Goal: Task Accomplishment & Management: Manage account settings

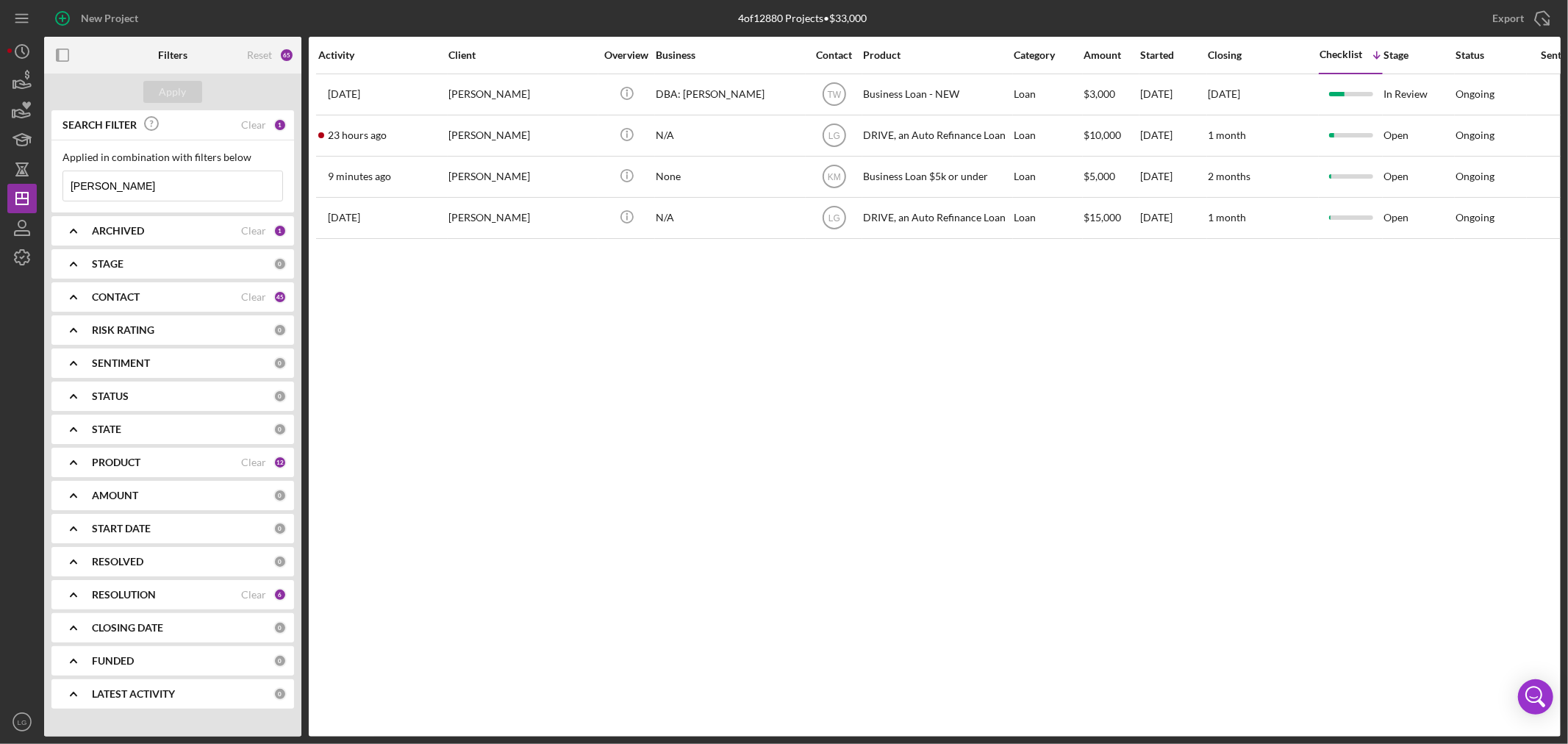
click at [136, 189] on input "[PERSON_NAME]" at bounding box center [172, 186] width 219 height 29
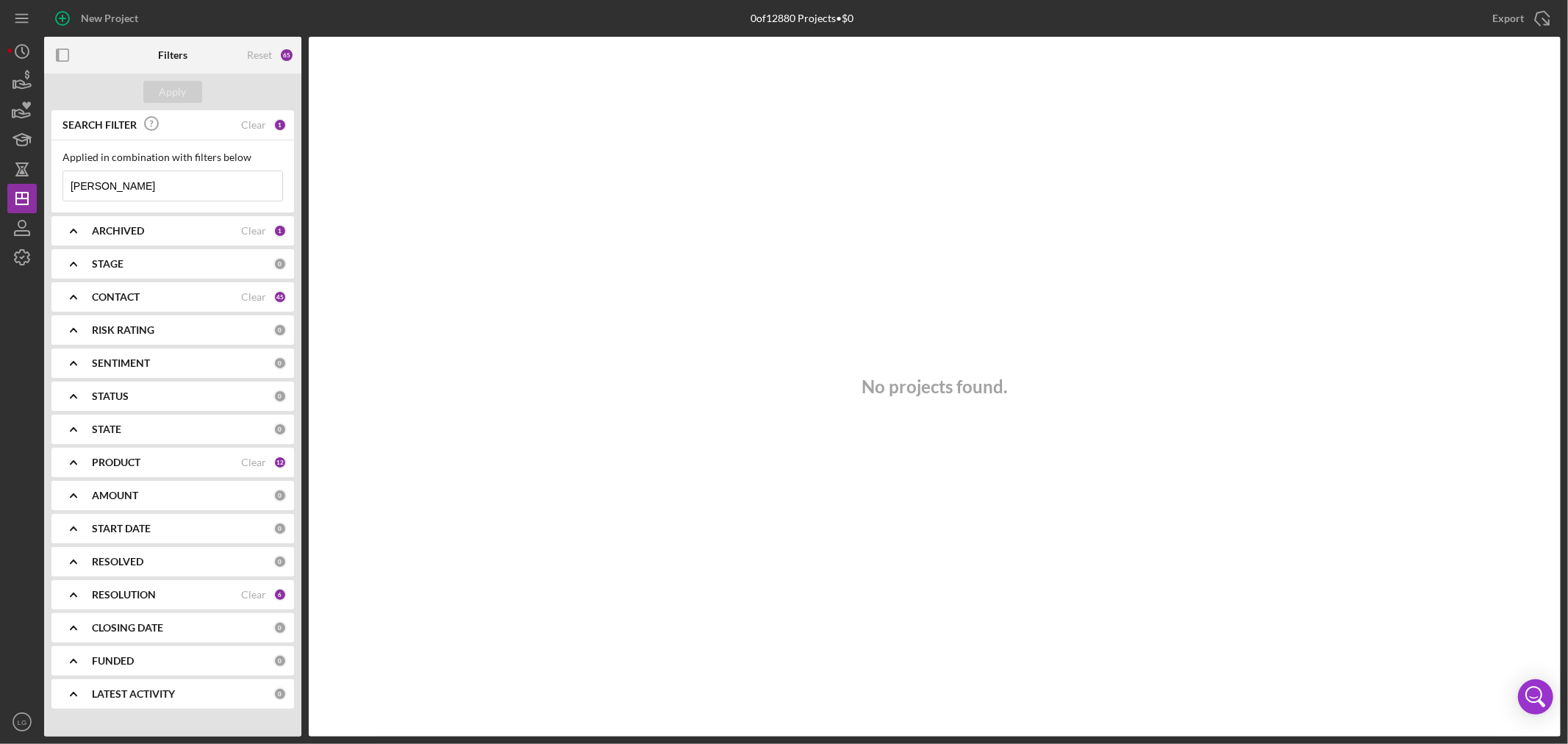
type input "[PERSON_NAME]"
click at [167, 219] on div "ARCHIVED Clear 1" at bounding box center [189, 231] width 194 height 29
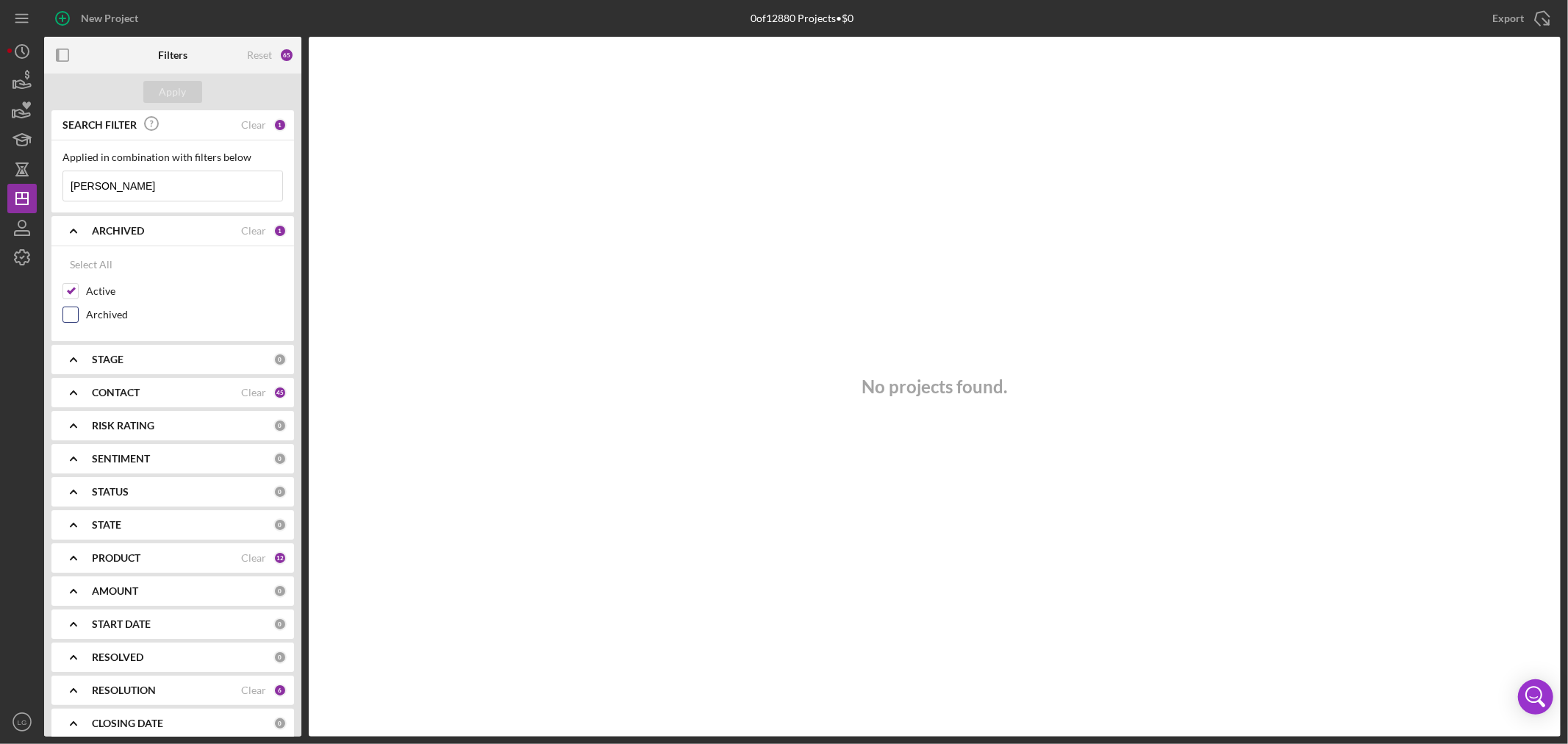
click at [73, 317] on input "Archived" at bounding box center [70, 314] width 15 height 15
checkbox input "true"
click at [169, 90] on div "Apply" at bounding box center [173, 92] width 28 height 22
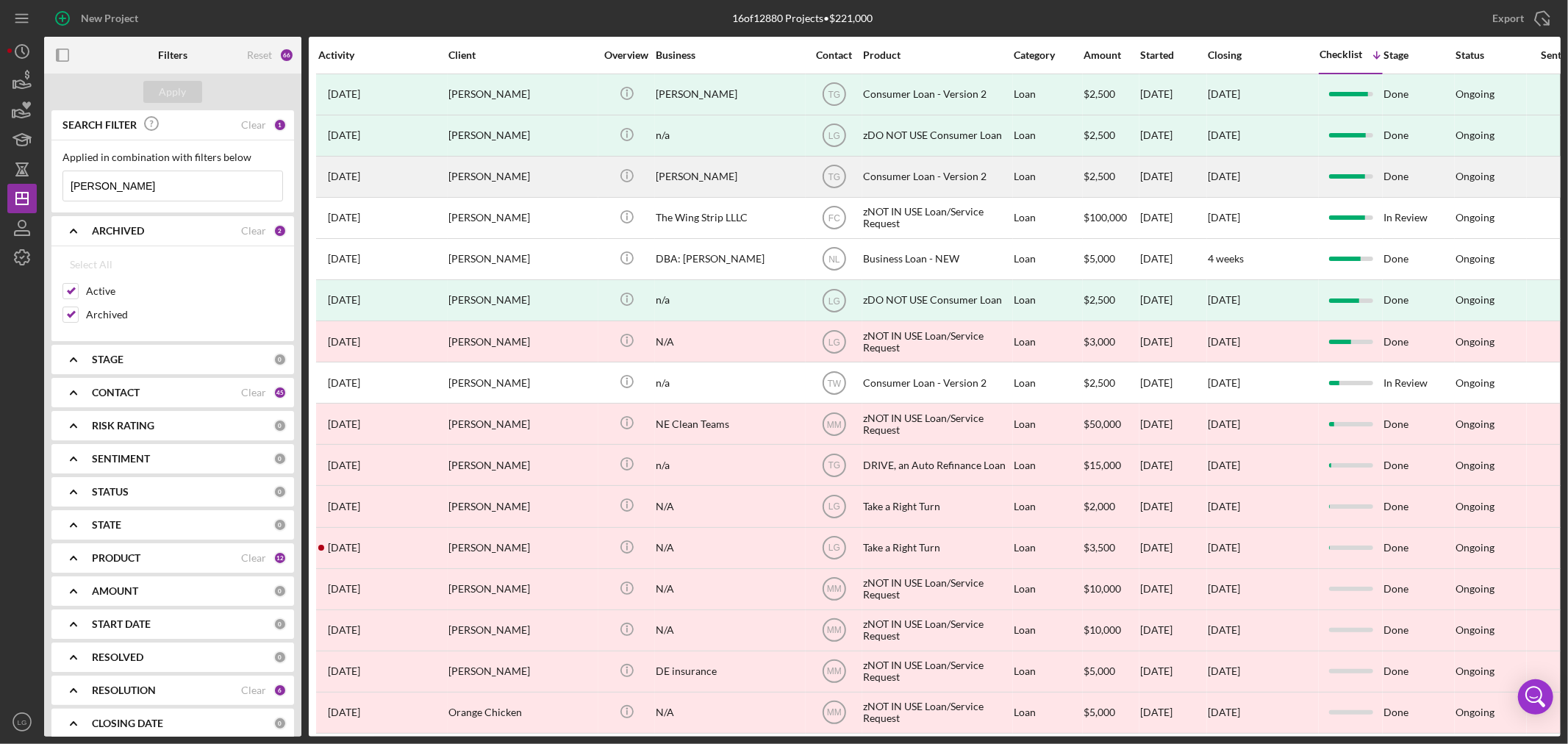
click at [494, 179] on div "[PERSON_NAME]" at bounding box center [521, 176] width 147 height 39
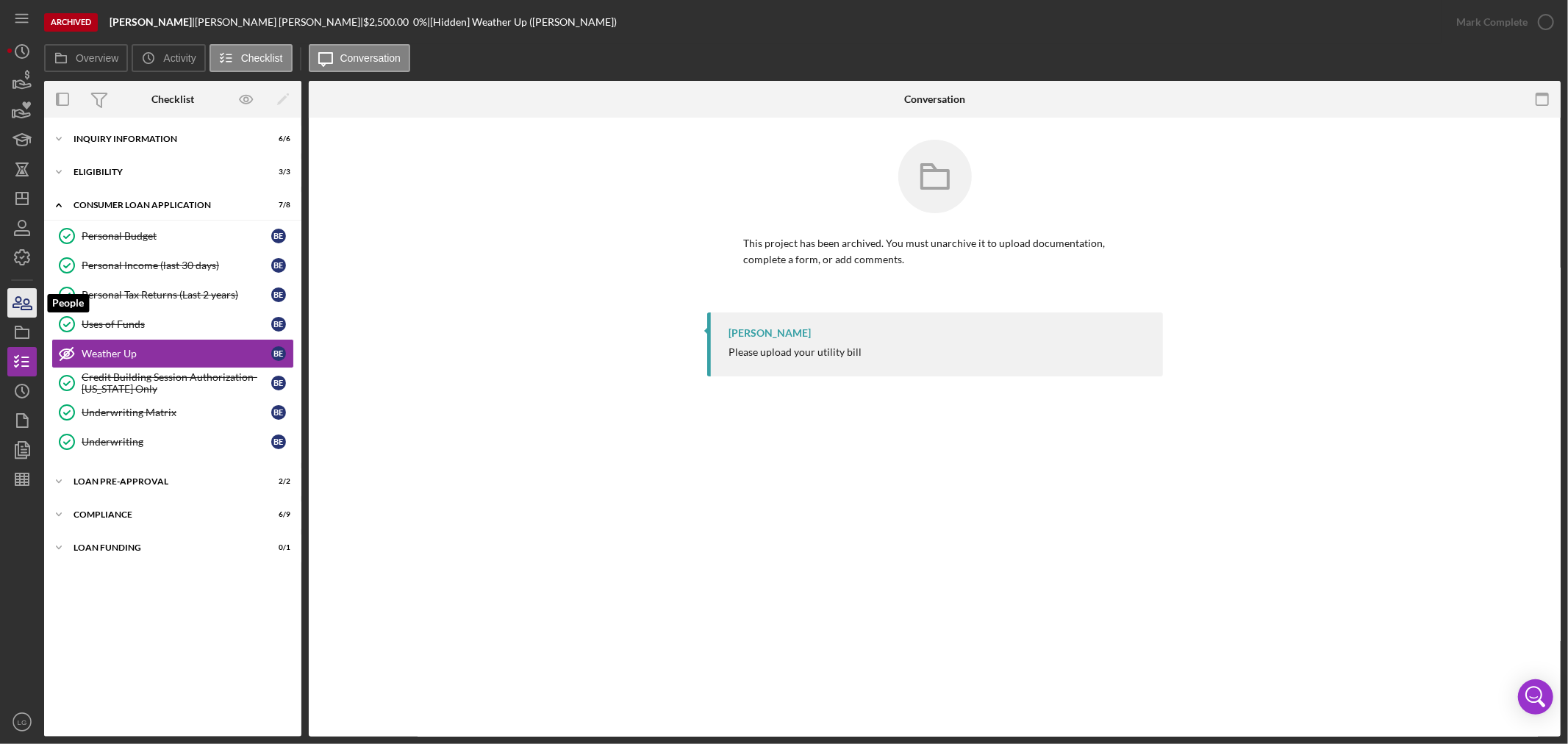
click at [18, 295] on icon "button" at bounding box center [22, 303] width 37 height 37
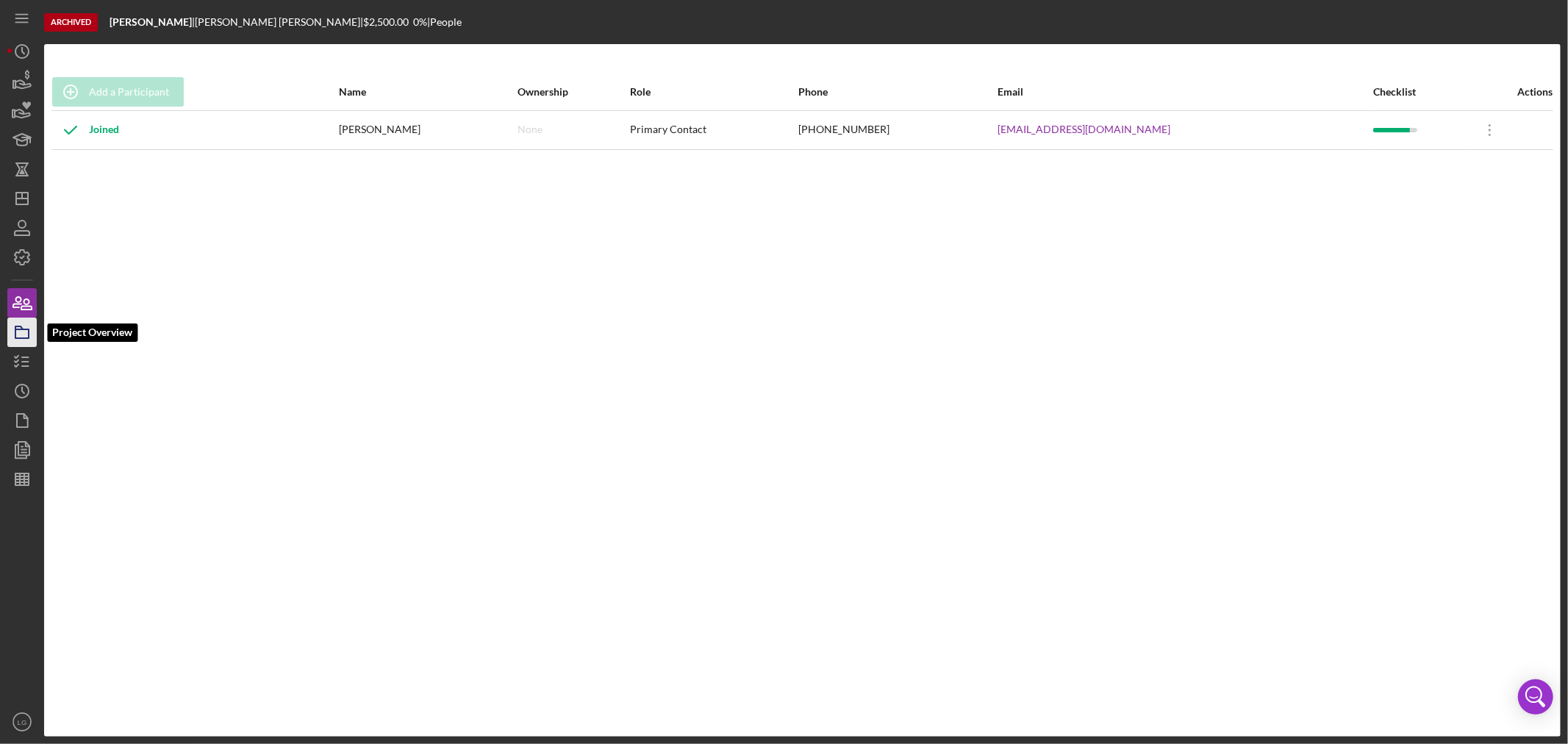
click at [15, 331] on rect "button" at bounding box center [22, 334] width 13 height 9
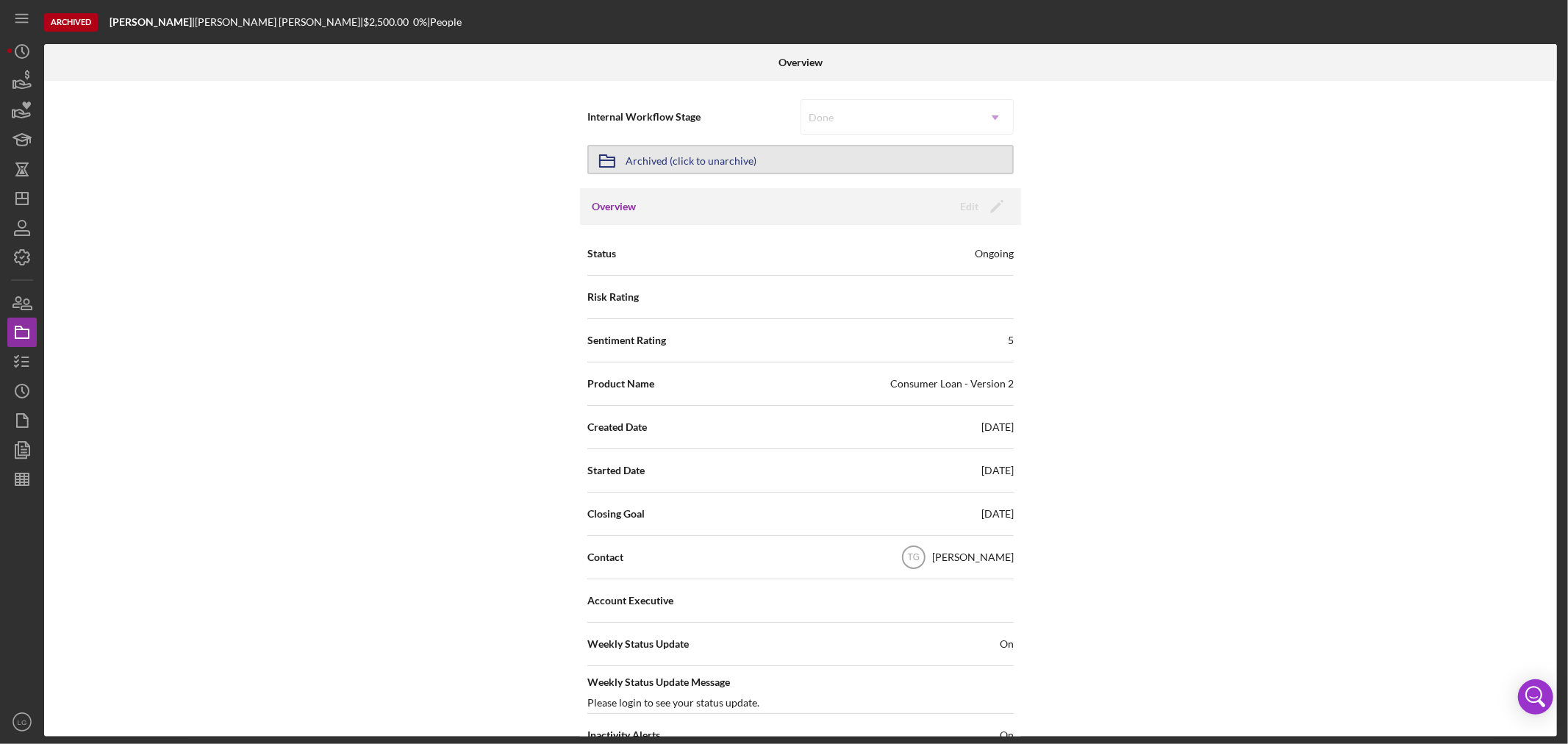
click at [716, 157] on div "Archived (click to unarchive)" at bounding box center [691, 159] width 131 height 27
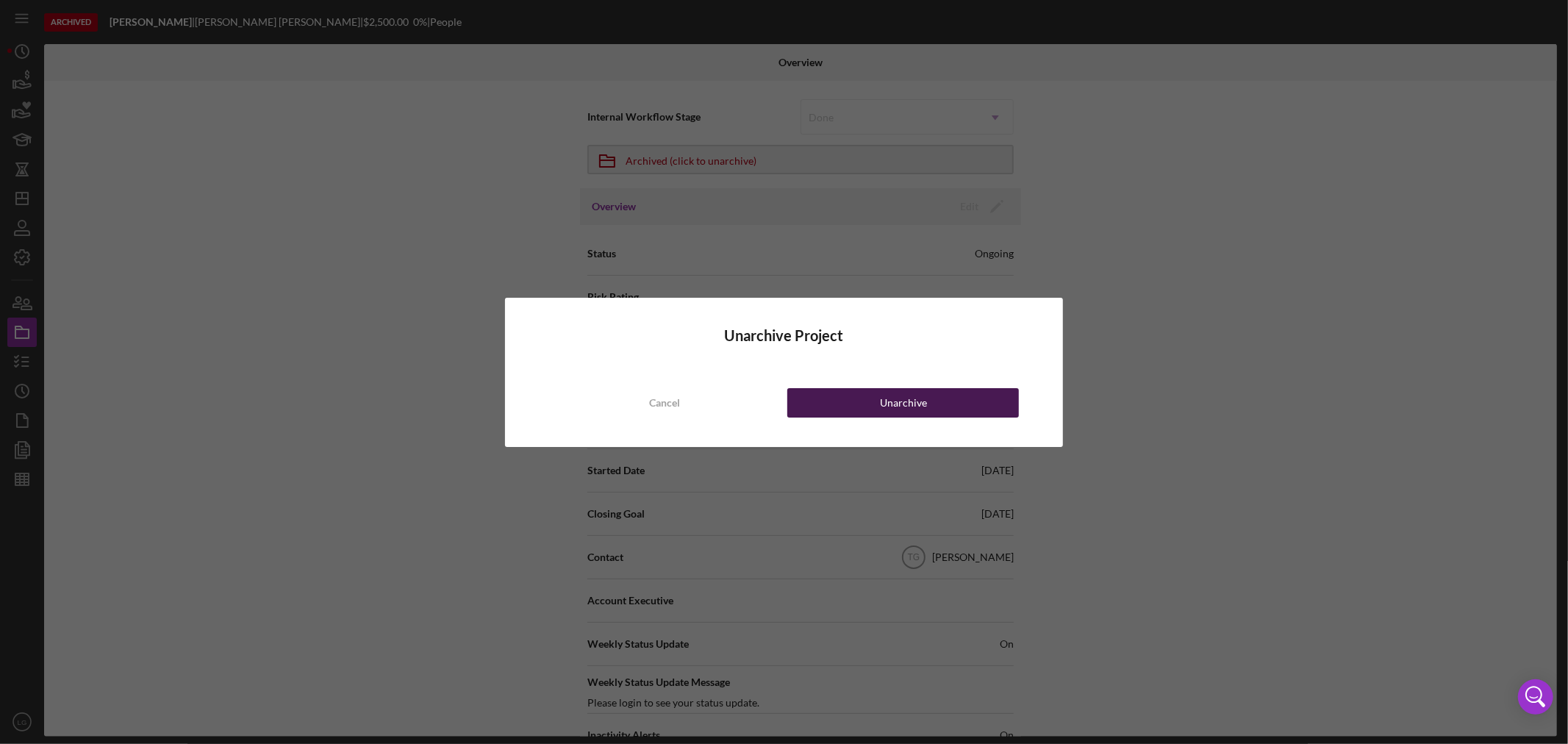
click at [868, 399] on button "Unarchive" at bounding box center [902, 403] width 231 height 29
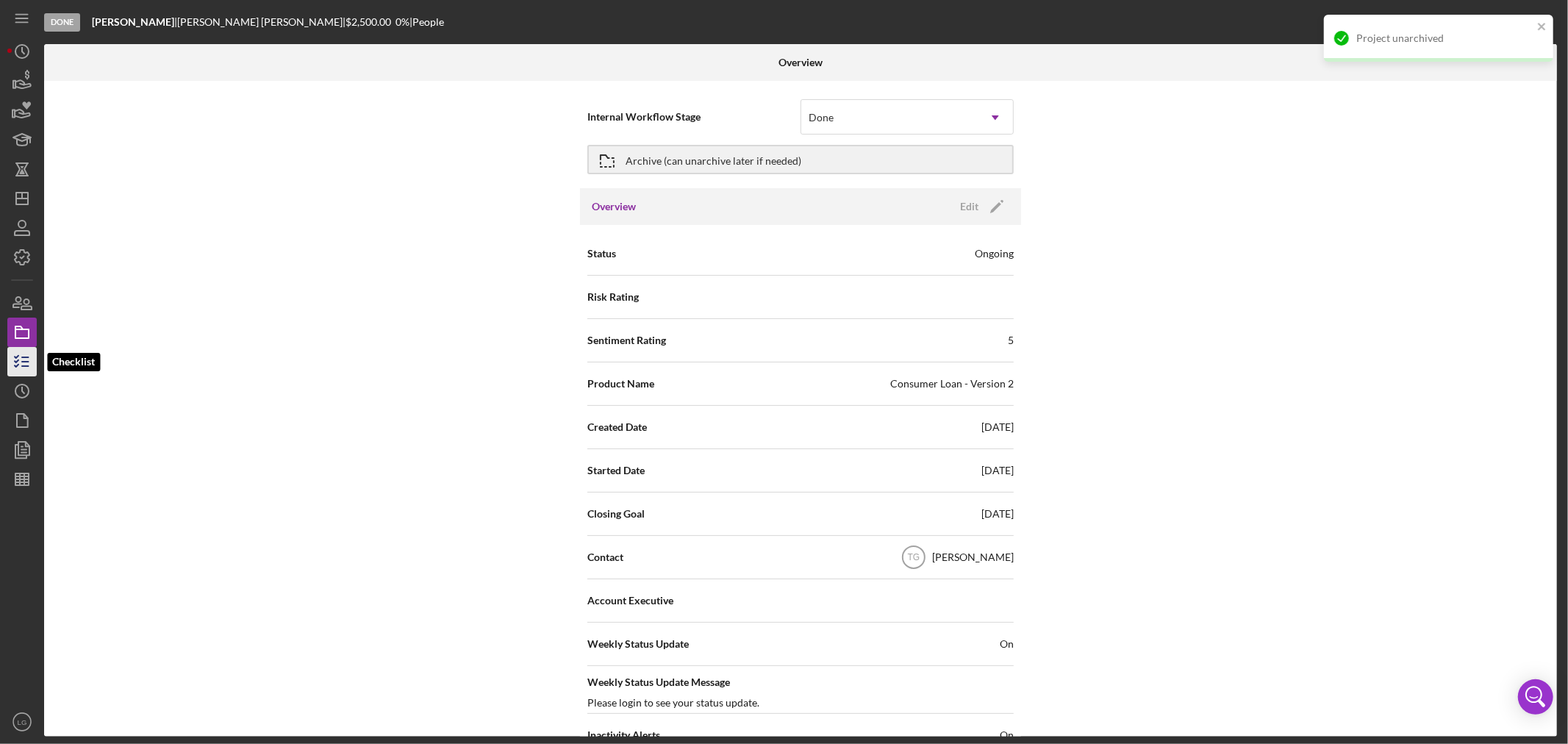
click at [25, 350] on icon "button" at bounding box center [22, 361] width 37 height 37
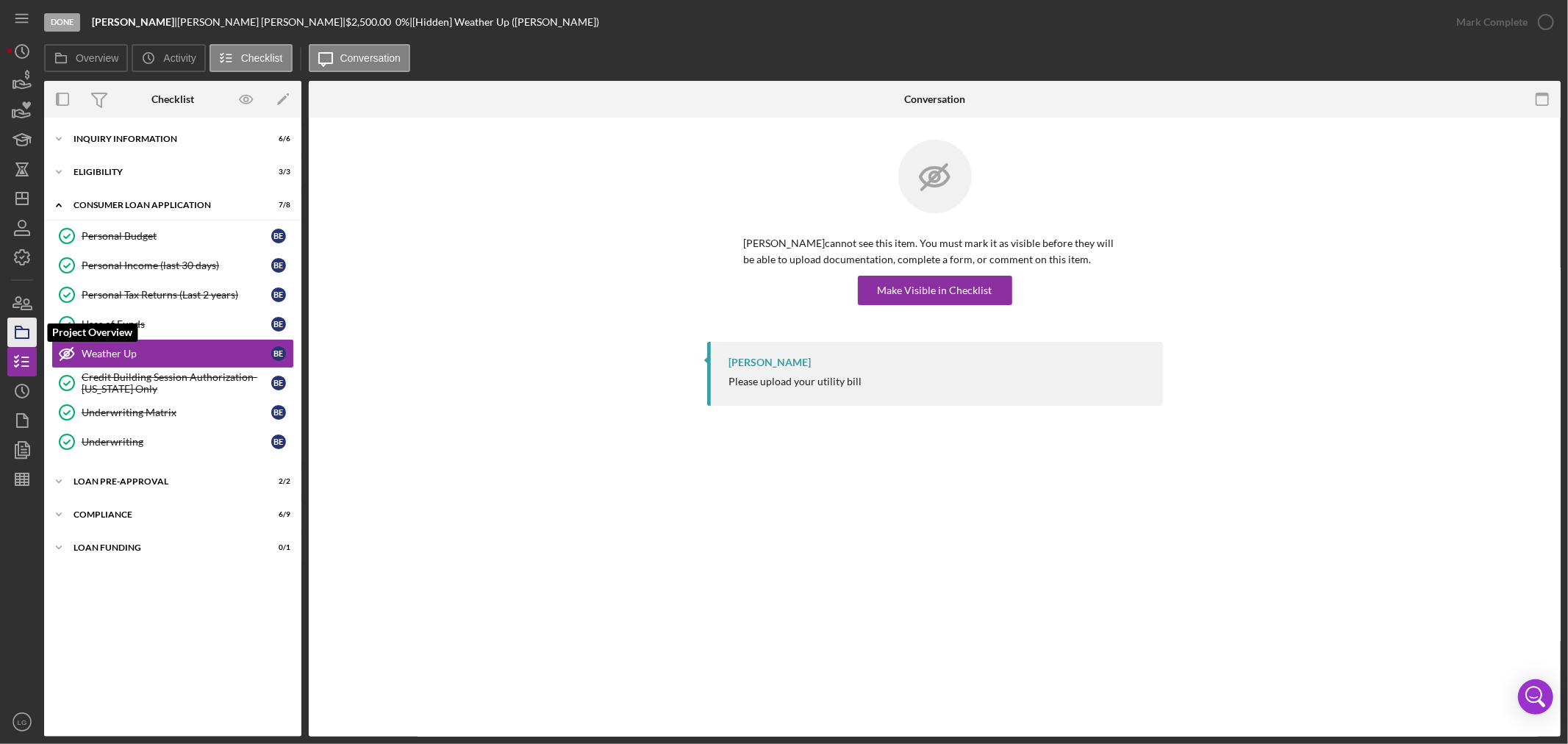
click at [26, 331] on icon "button" at bounding box center [22, 332] width 37 height 37
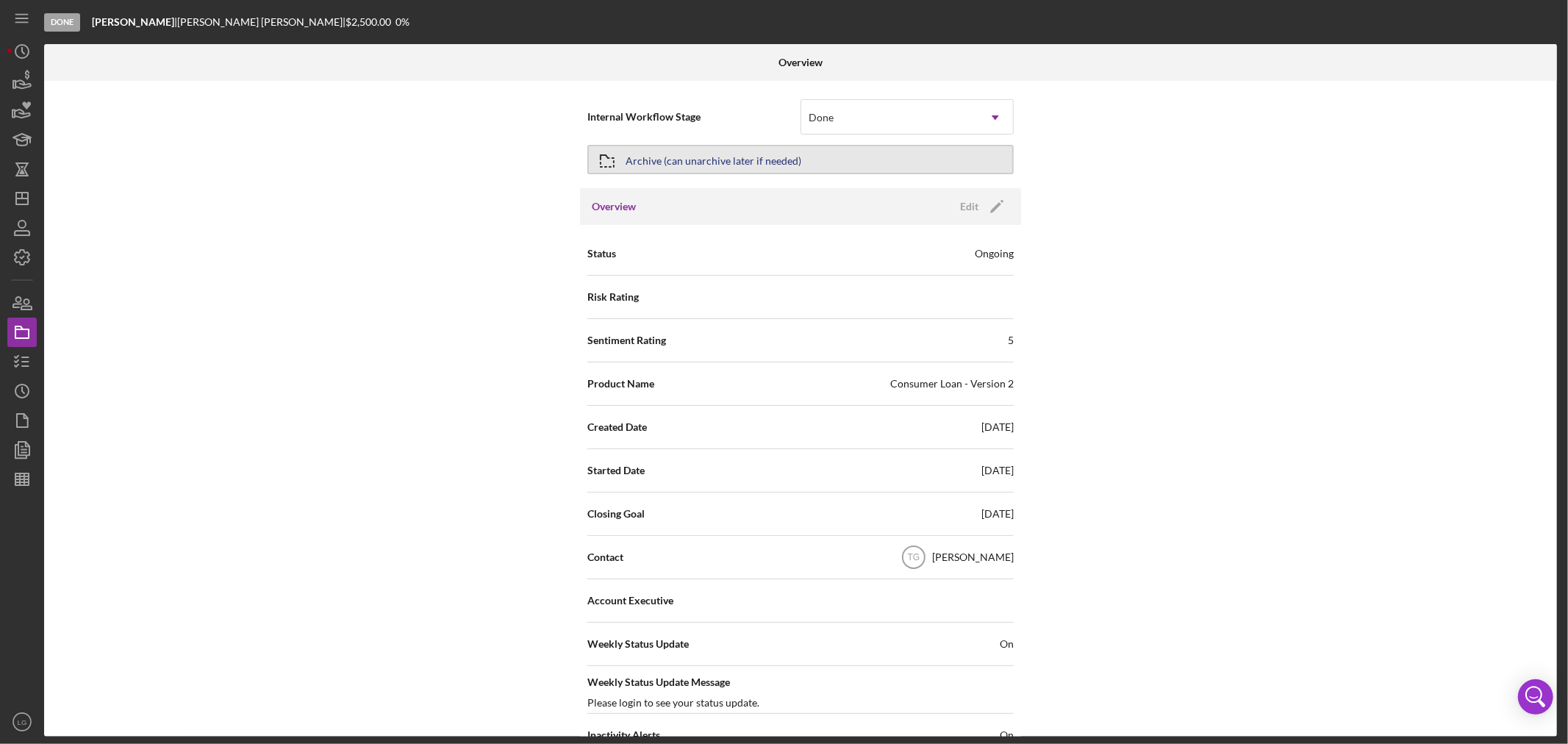
click at [778, 153] on div "Archive (can unarchive later if needed)" at bounding box center [713, 159] width 175 height 27
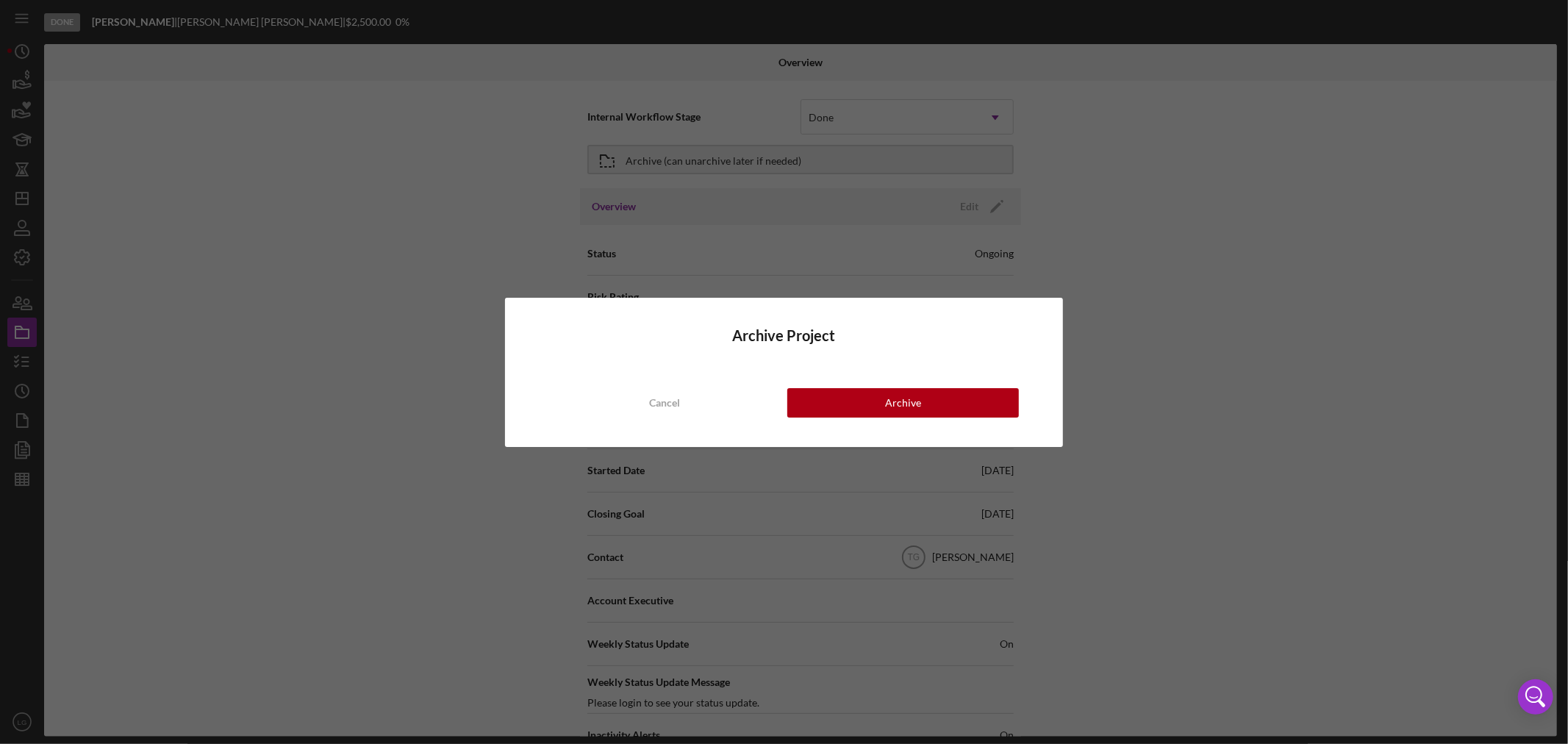
click at [872, 384] on div "Archive Project Cancel Archive" at bounding box center [784, 372] width 558 height 149
click at [869, 404] on button "Archive" at bounding box center [902, 403] width 231 height 29
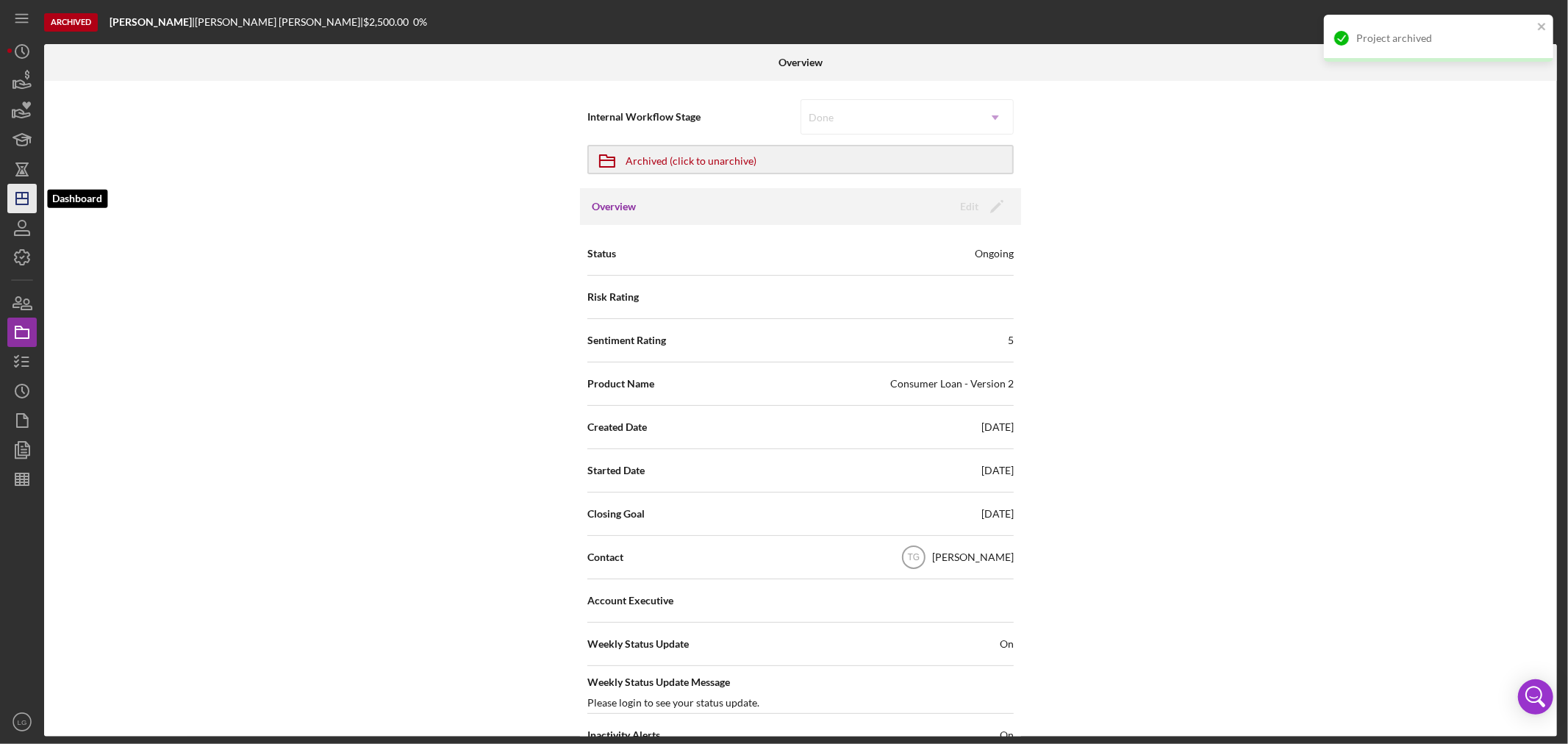
click at [28, 195] on polygon "button" at bounding box center [22, 199] width 12 height 12
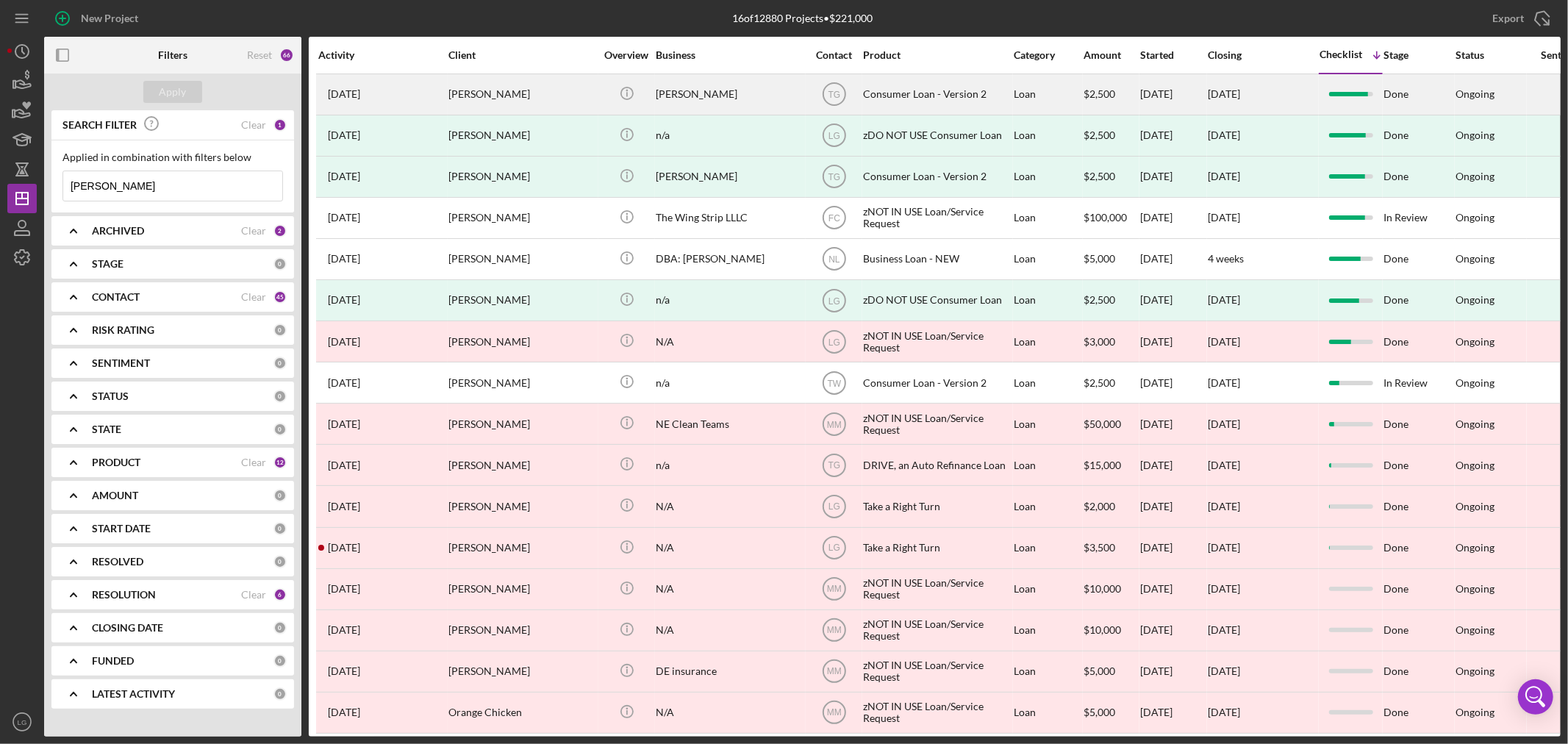
click at [497, 97] on div "[PERSON_NAME]" at bounding box center [521, 94] width 147 height 39
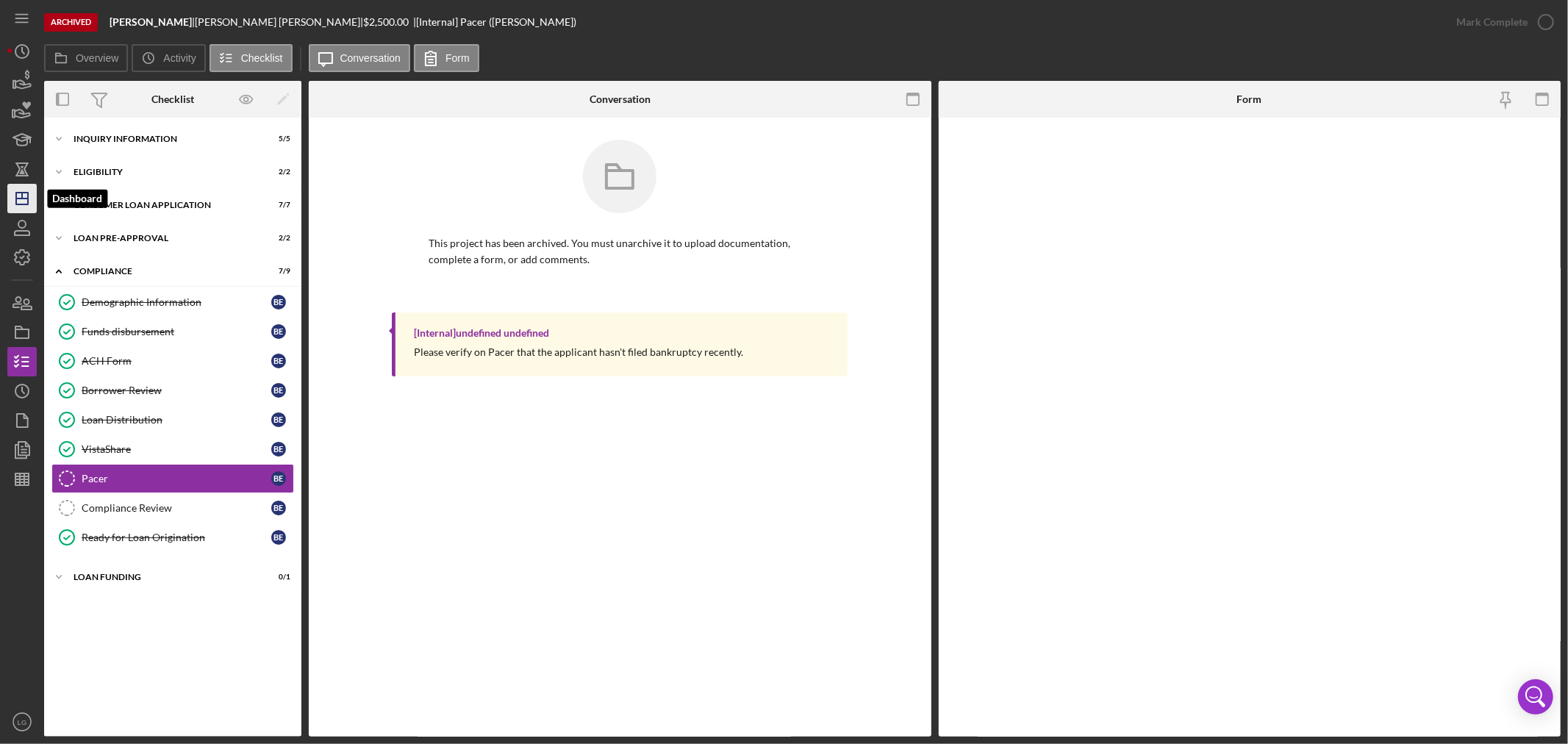
click at [28, 195] on polygon "button" at bounding box center [22, 199] width 12 height 12
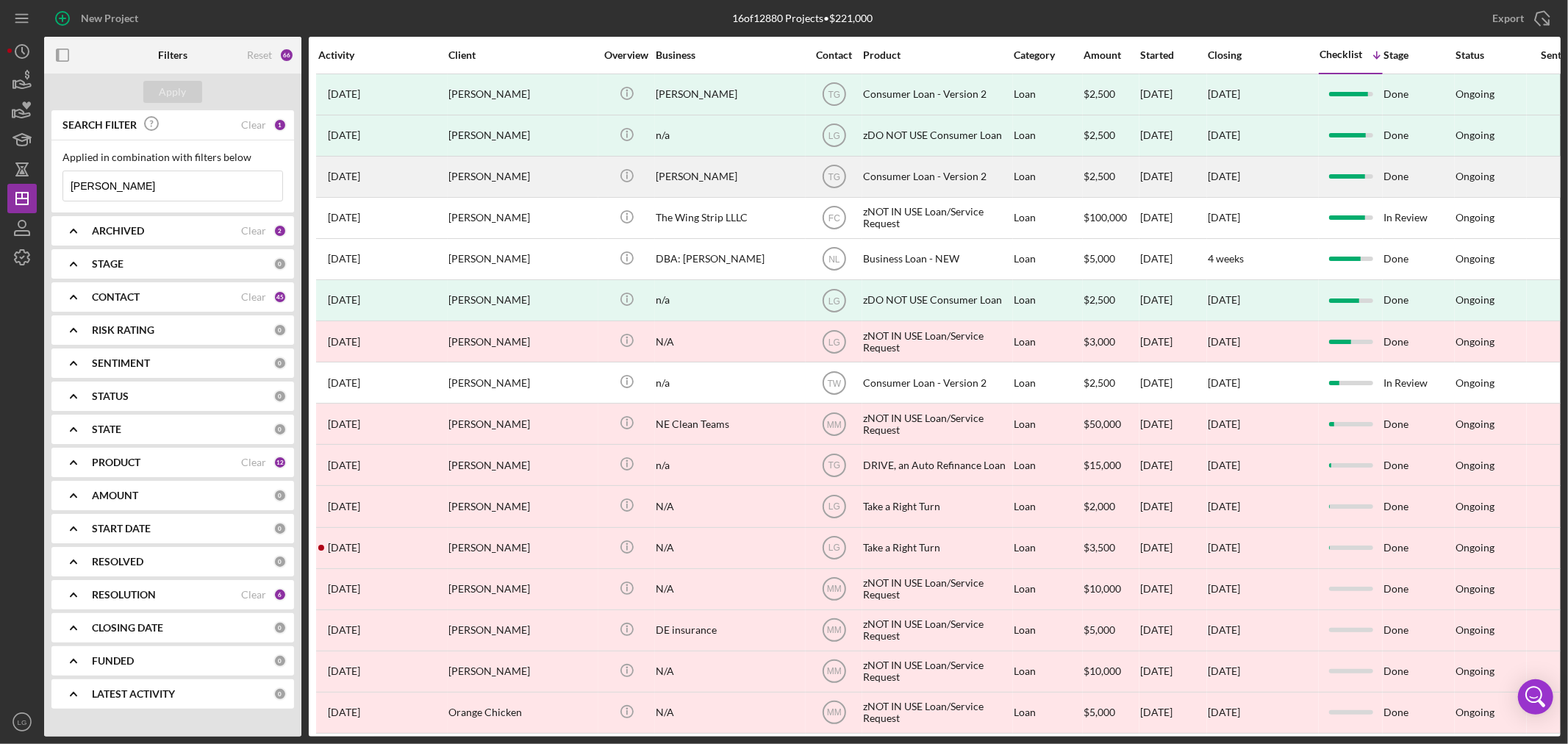
click at [508, 186] on div "[PERSON_NAME]" at bounding box center [521, 176] width 147 height 39
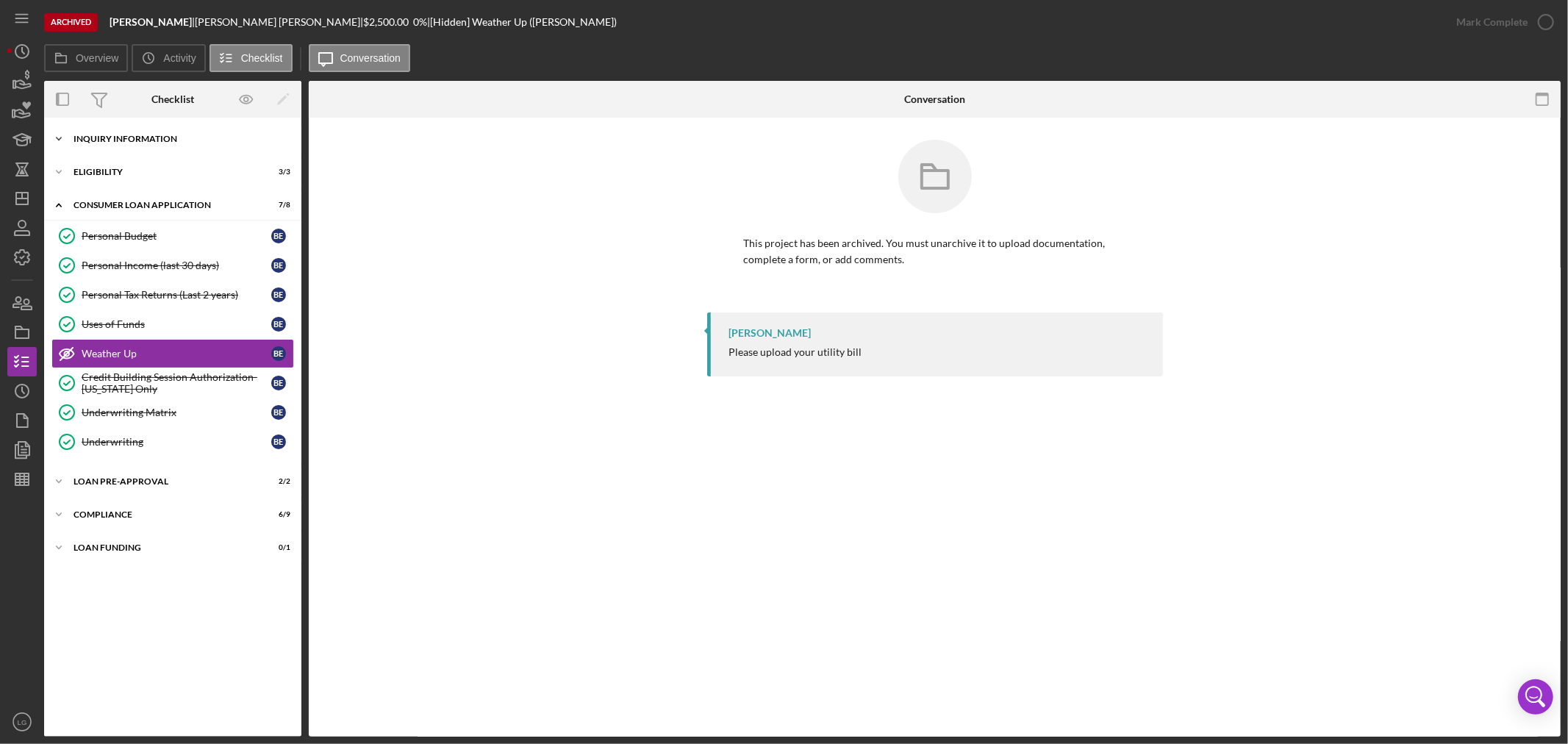
click at [167, 139] on div "Inquiry Information" at bounding box center [178, 138] width 210 height 9
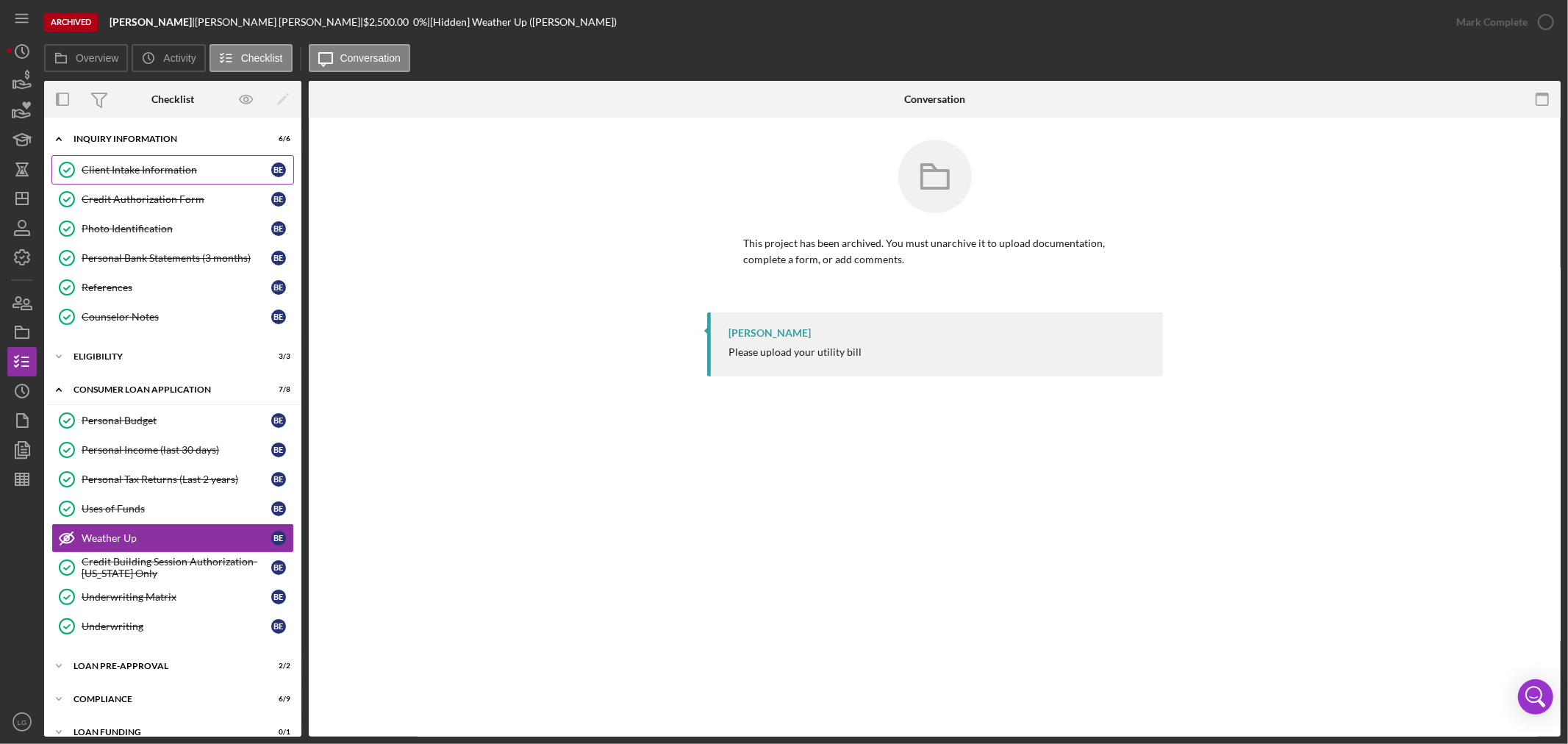
click at [200, 184] on div "Client Intake Information Client Intake Information B E Credit Authorization Fo…" at bounding box center [172, 247] width 257 height 184
click at [207, 166] on div "Client Intake Information" at bounding box center [176, 170] width 189 height 12
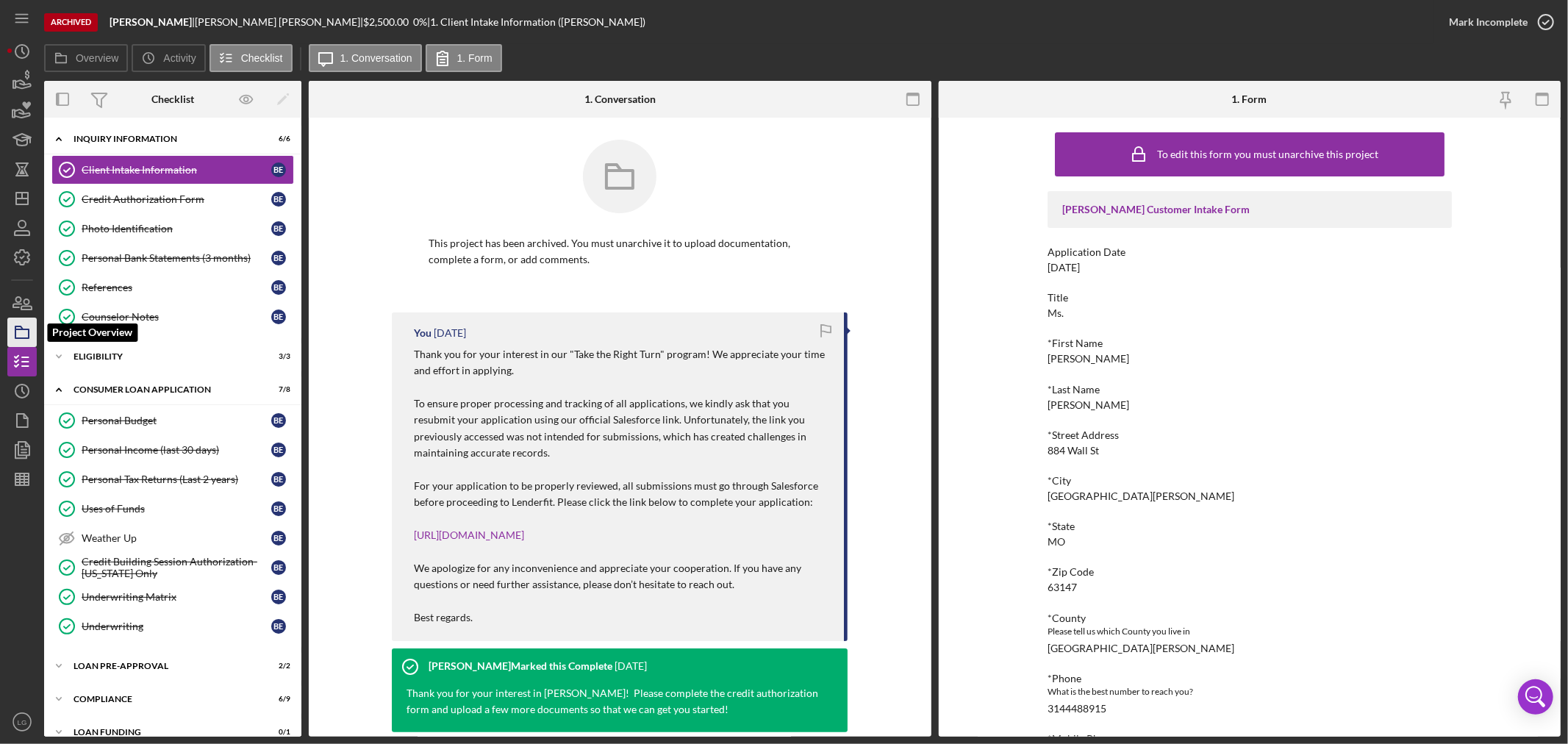
click at [23, 326] on icon "button" at bounding box center [22, 332] width 37 height 37
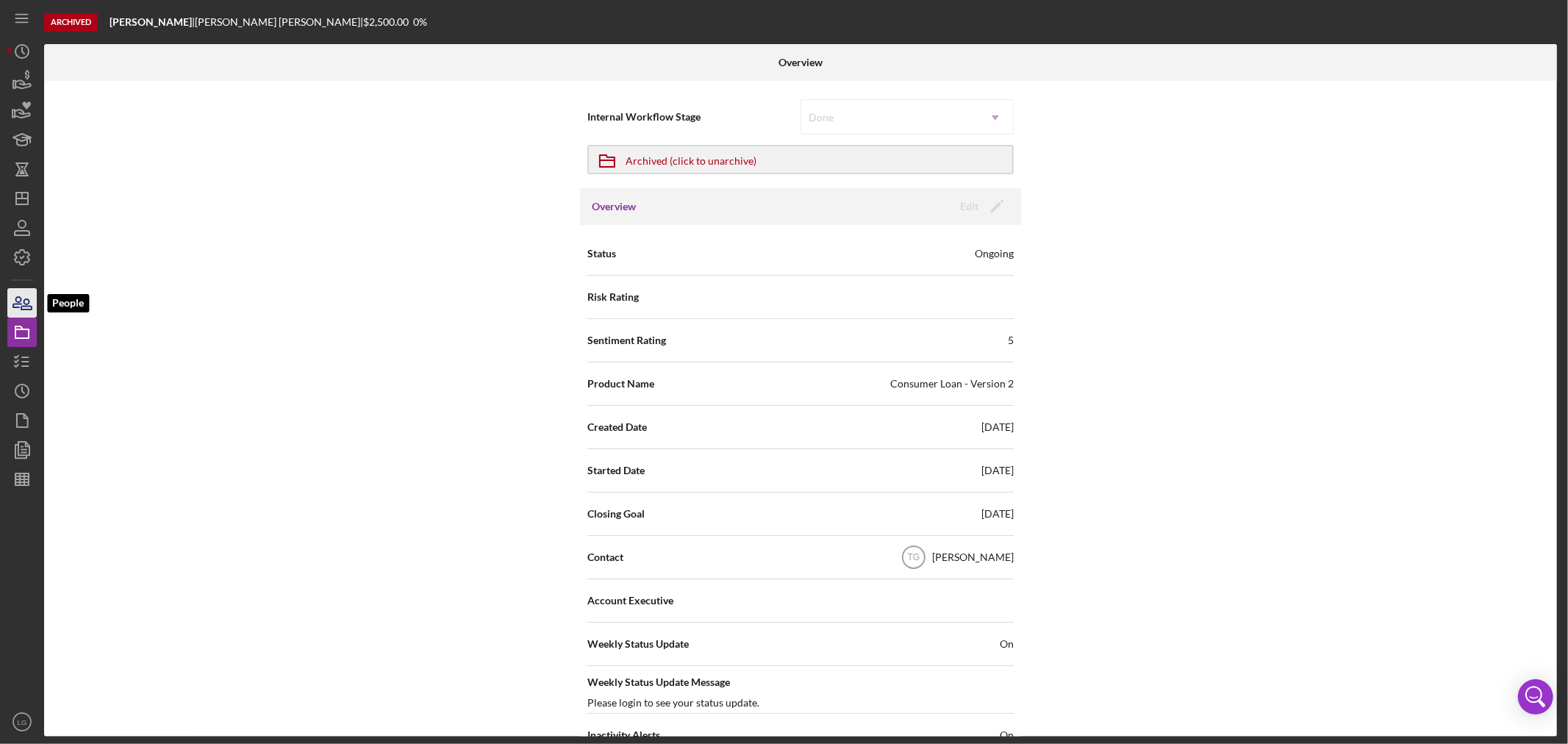
click at [18, 304] on icon "button" at bounding box center [16, 302] width 8 height 10
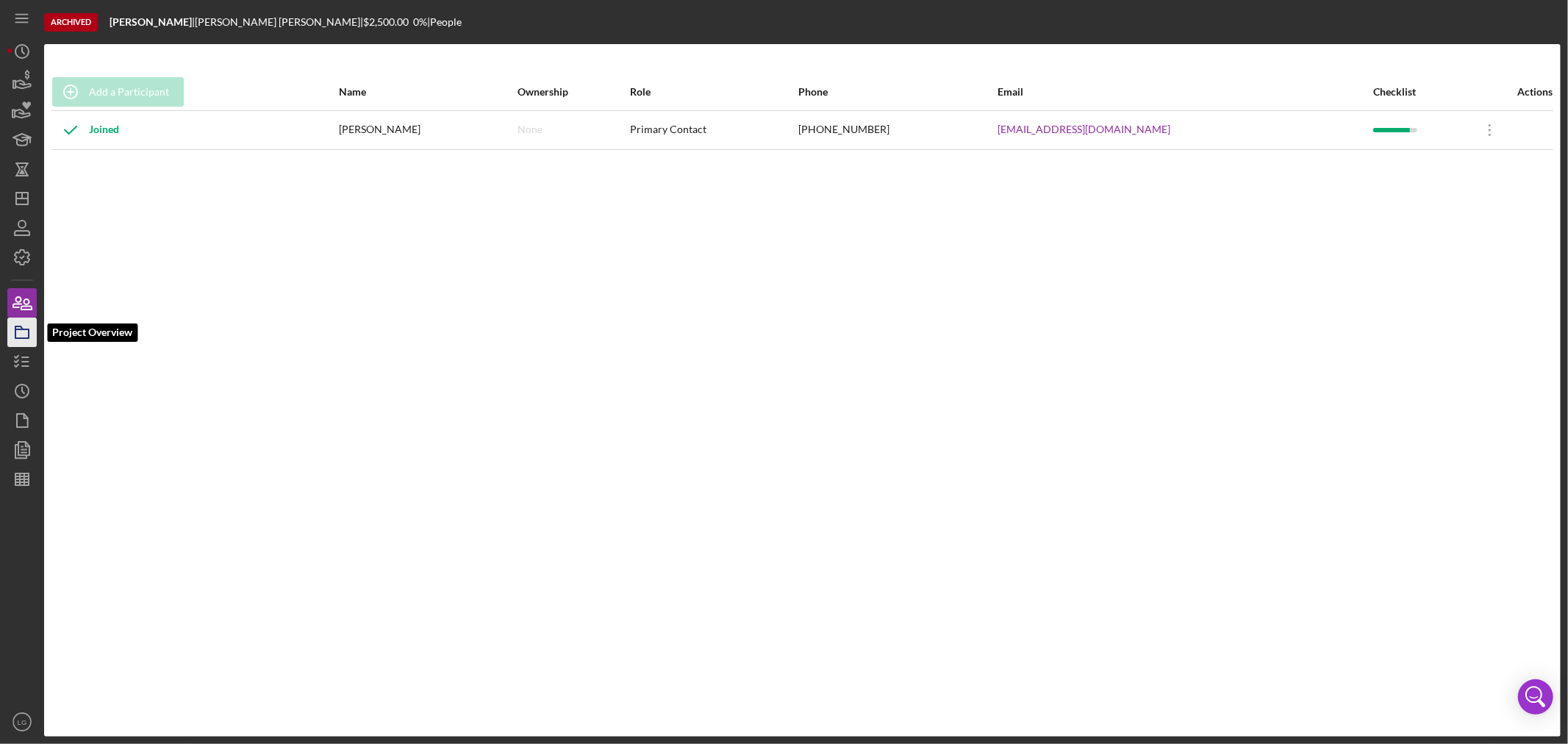
click at [9, 334] on icon "button" at bounding box center [22, 332] width 37 height 37
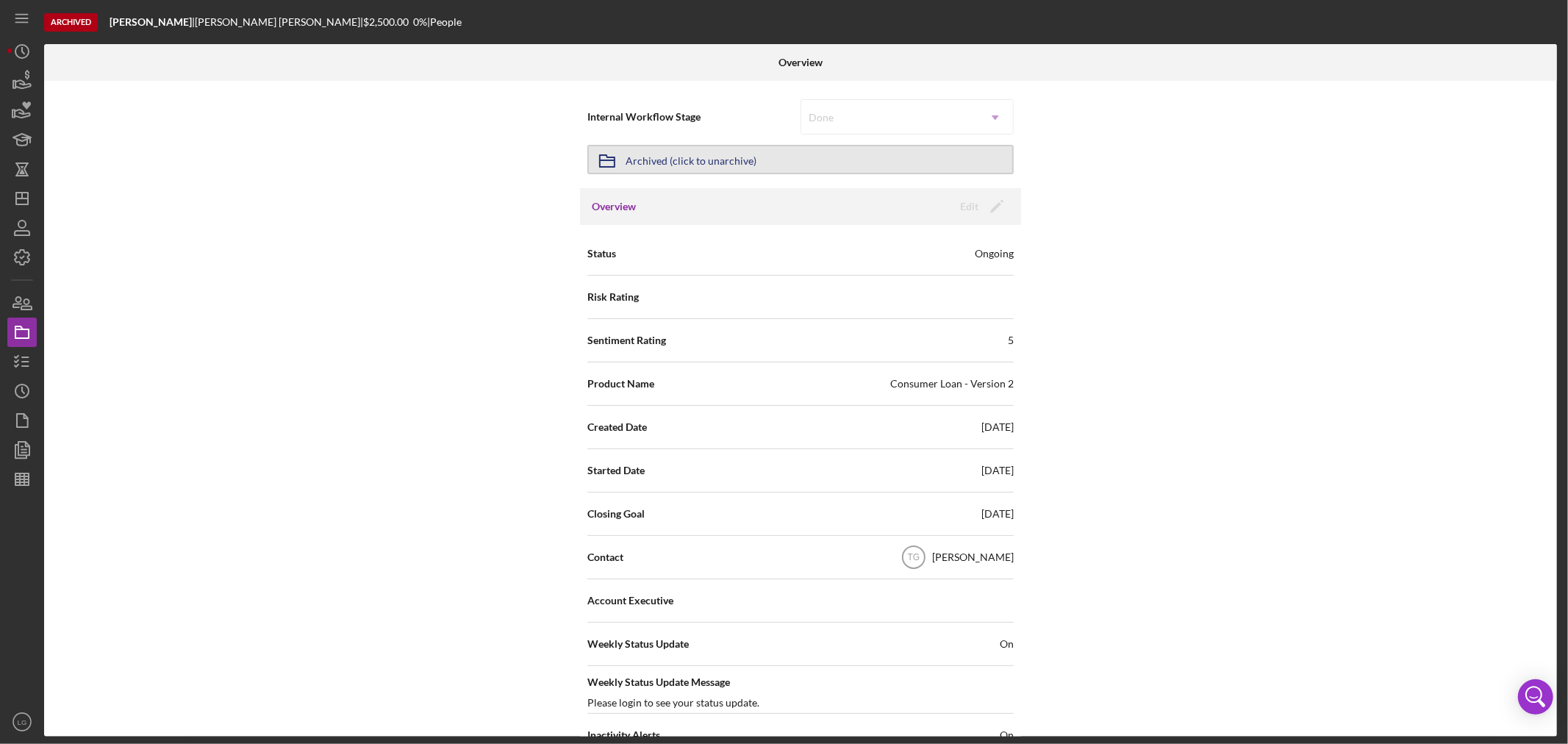
click at [740, 157] on div "Archived (click to unarchive)" at bounding box center [691, 159] width 131 height 27
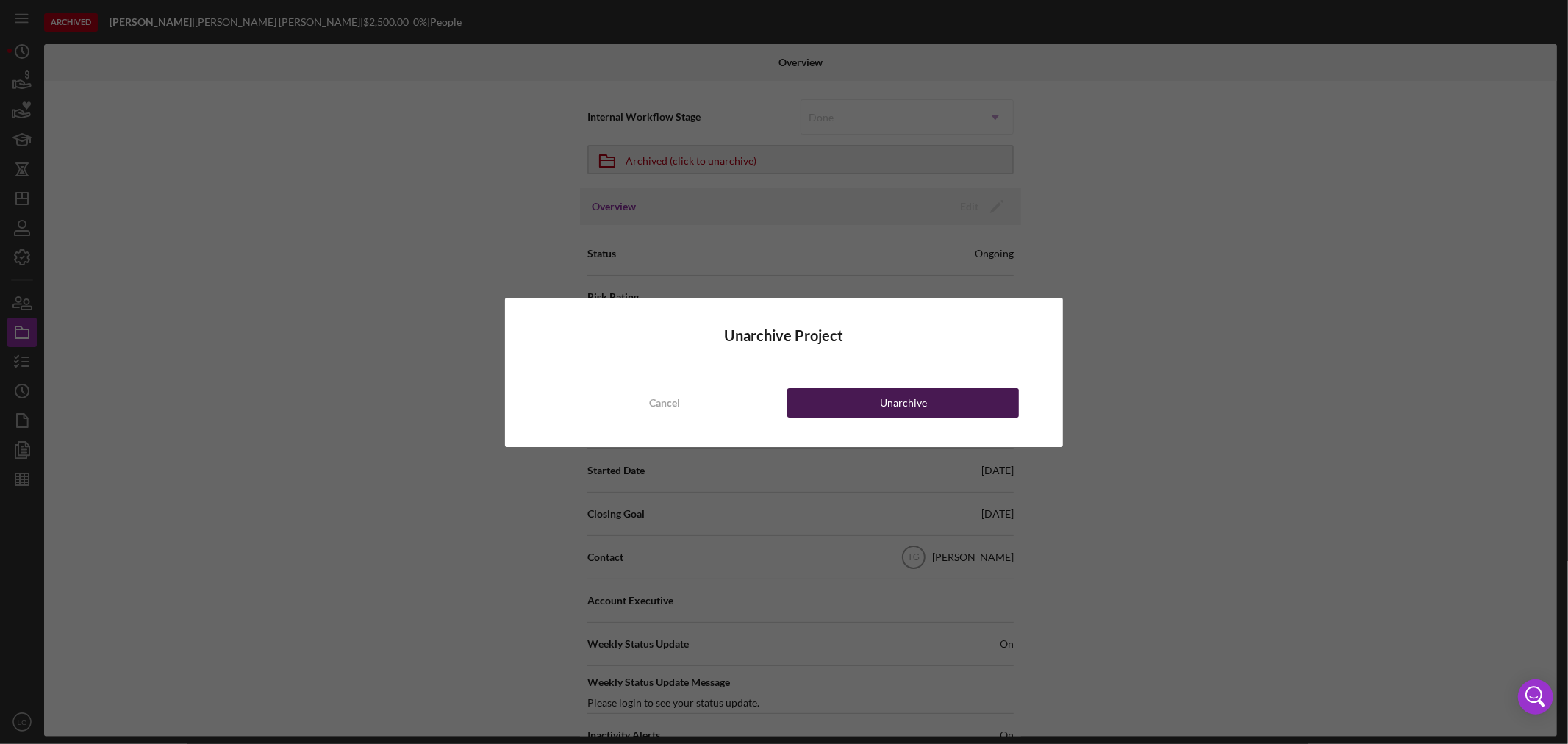
click at [929, 406] on button "Unarchive" at bounding box center [902, 403] width 231 height 29
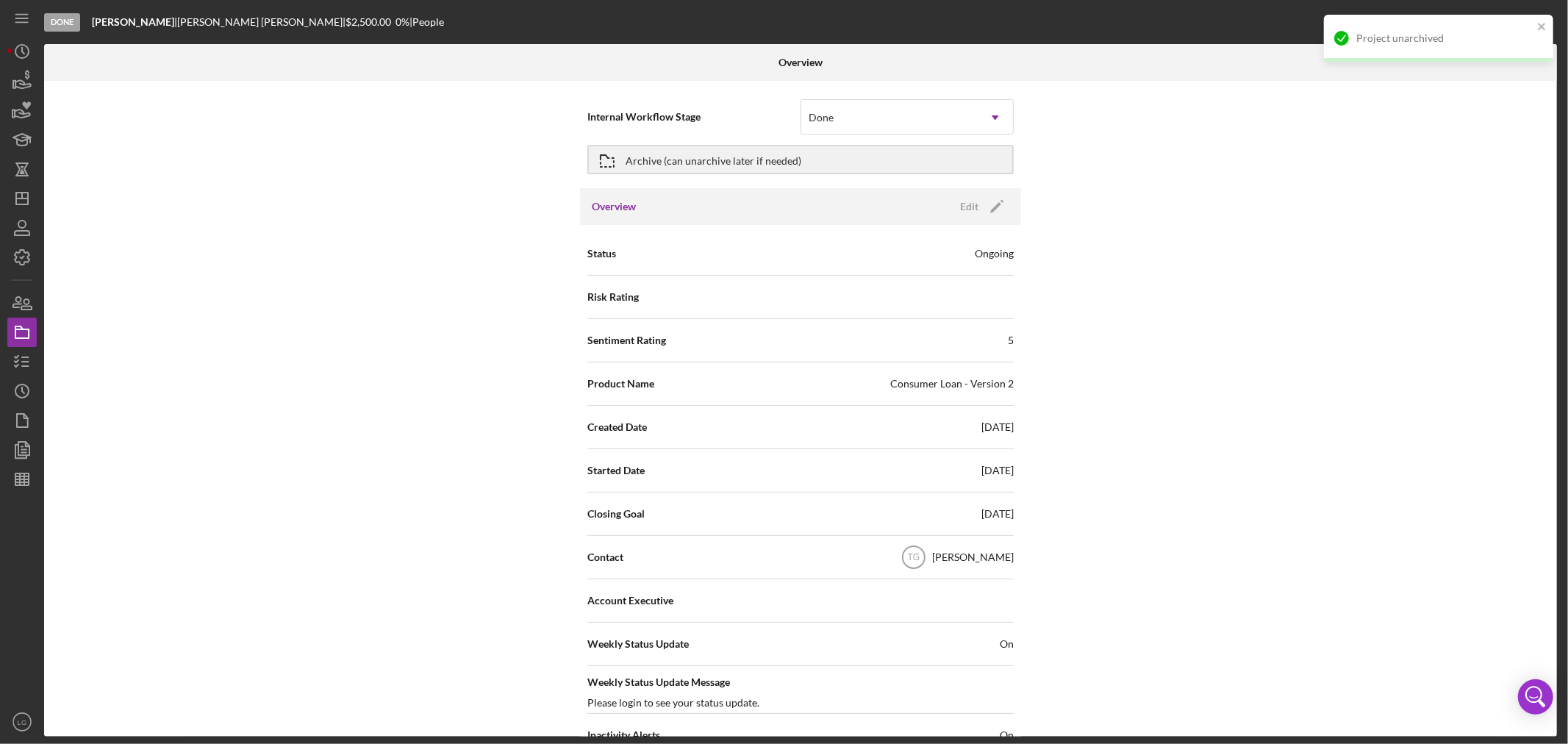
click at [38, 366] on nav "Icon/Menu Icon/Dashboard Dashboard Navigation Divider Mobile Checklist Icon/Ove…" at bounding box center [26, 368] width 37 height 736
click at [37, 366] on nav "Icon/Menu Icon/Dashboard Dashboard Navigation Divider Mobile Checklist Icon/Ove…" at bounding box center [26, 368] width 37 height 736
click at [26, 362] on icon "button" at bounding box center [22, 361] width 37 height 37
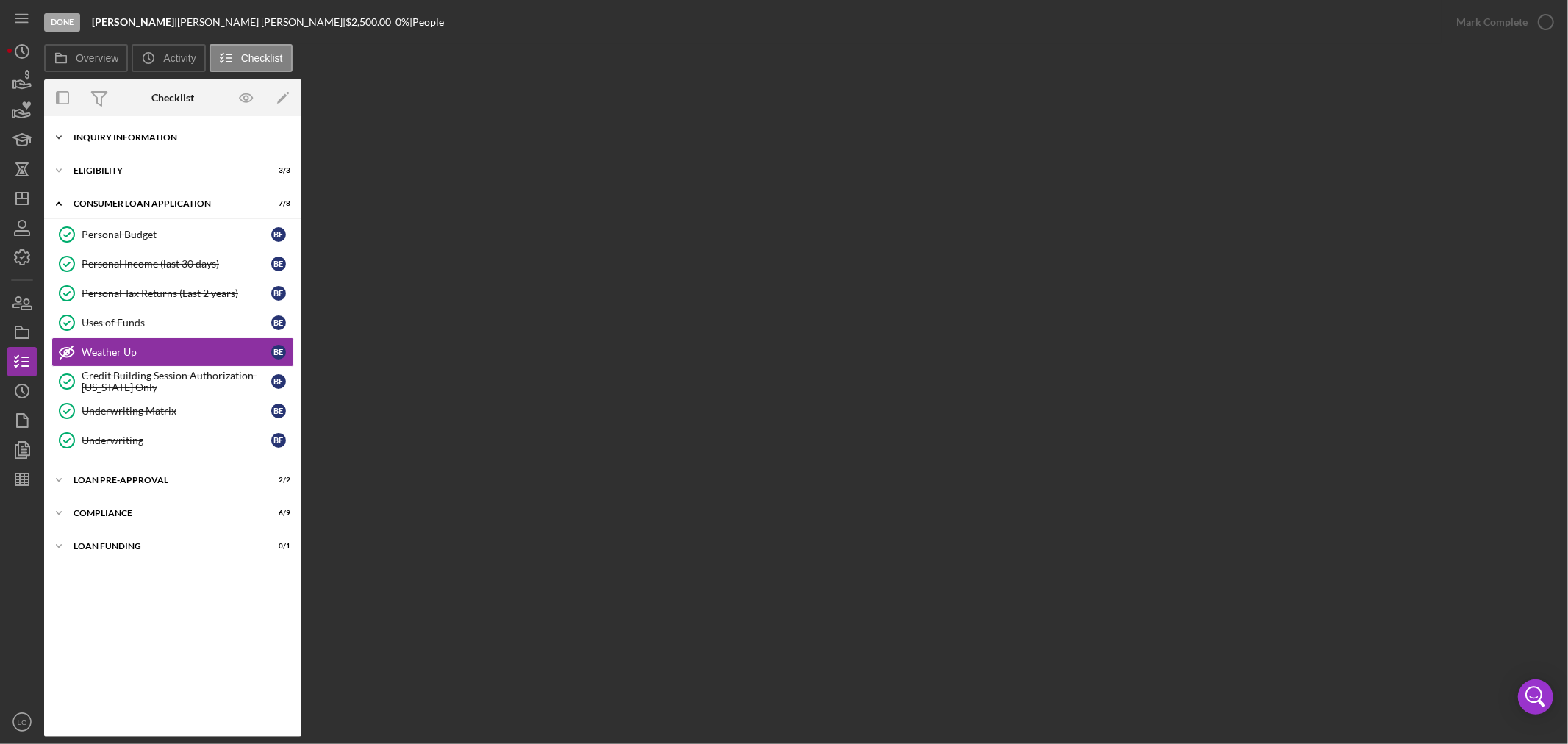
click at [173, 135] on div "Inquiry Information" at bounding box center [178, 138] width 210 height 9
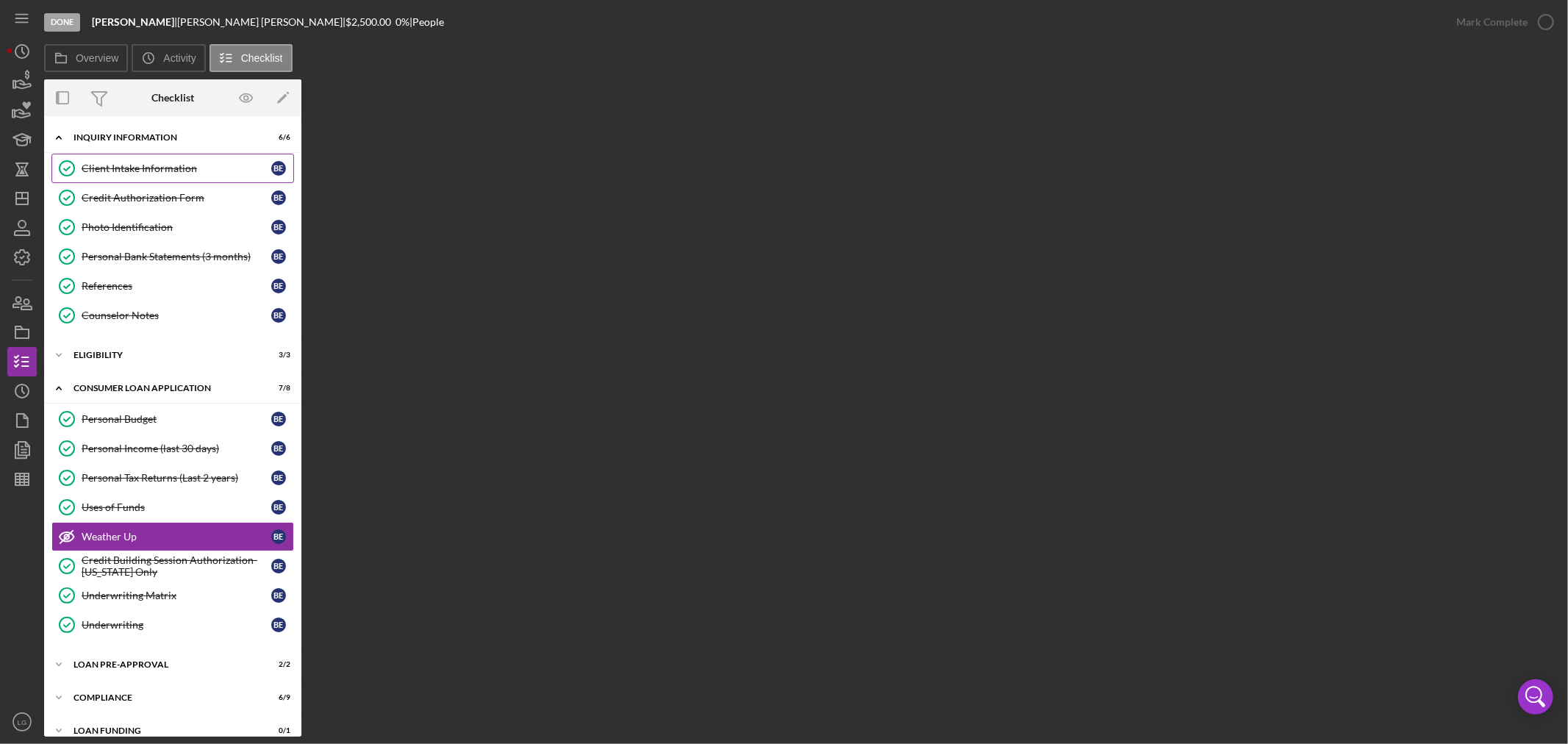
click at [162, 175] on link "Client Intake Information Client Intake Information B E" at bounding box center [173, 169] width 243 height 29
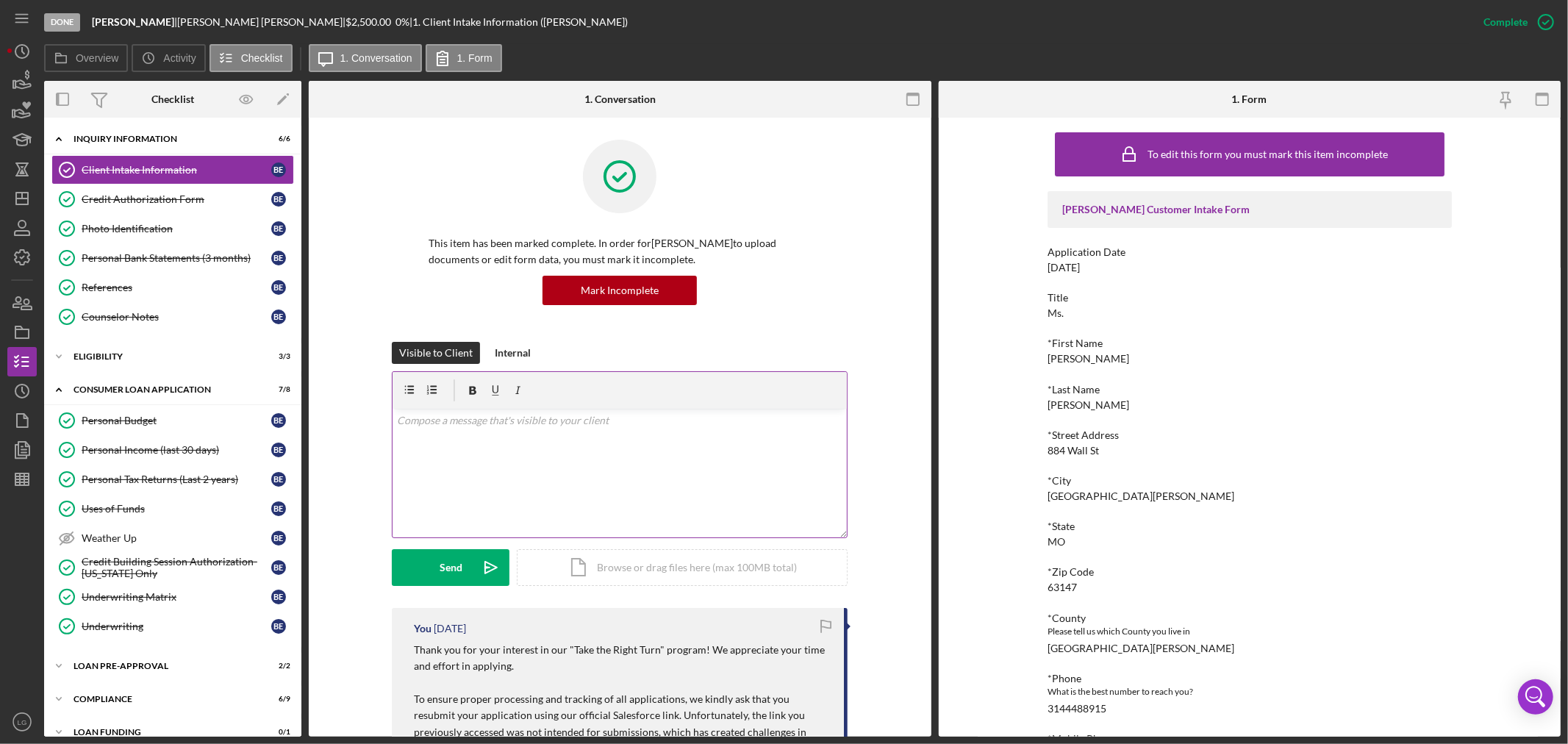
click at [625, 486] on div "v Color teal Color pink Remove color Add row above Add row below Add column bef…" at bounding box center [619, 473] width 454 height 129
click at [423, 554] on button "Send Icon/icon-invite-send" at bounding box center [451, 567] width 118 height 37
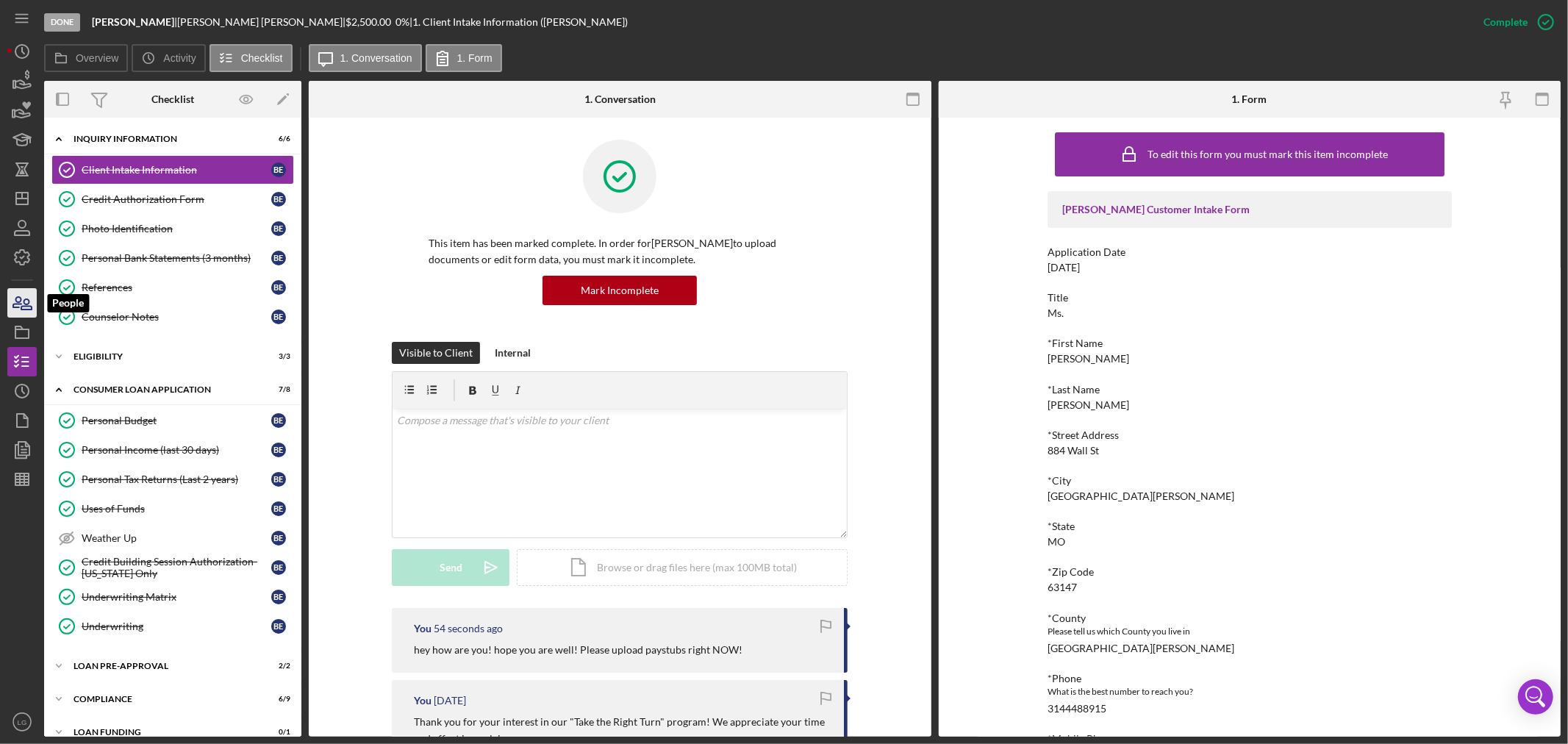
click at [22, 311] on icon "button" at bounding box center [22, 303] width 37 height 37
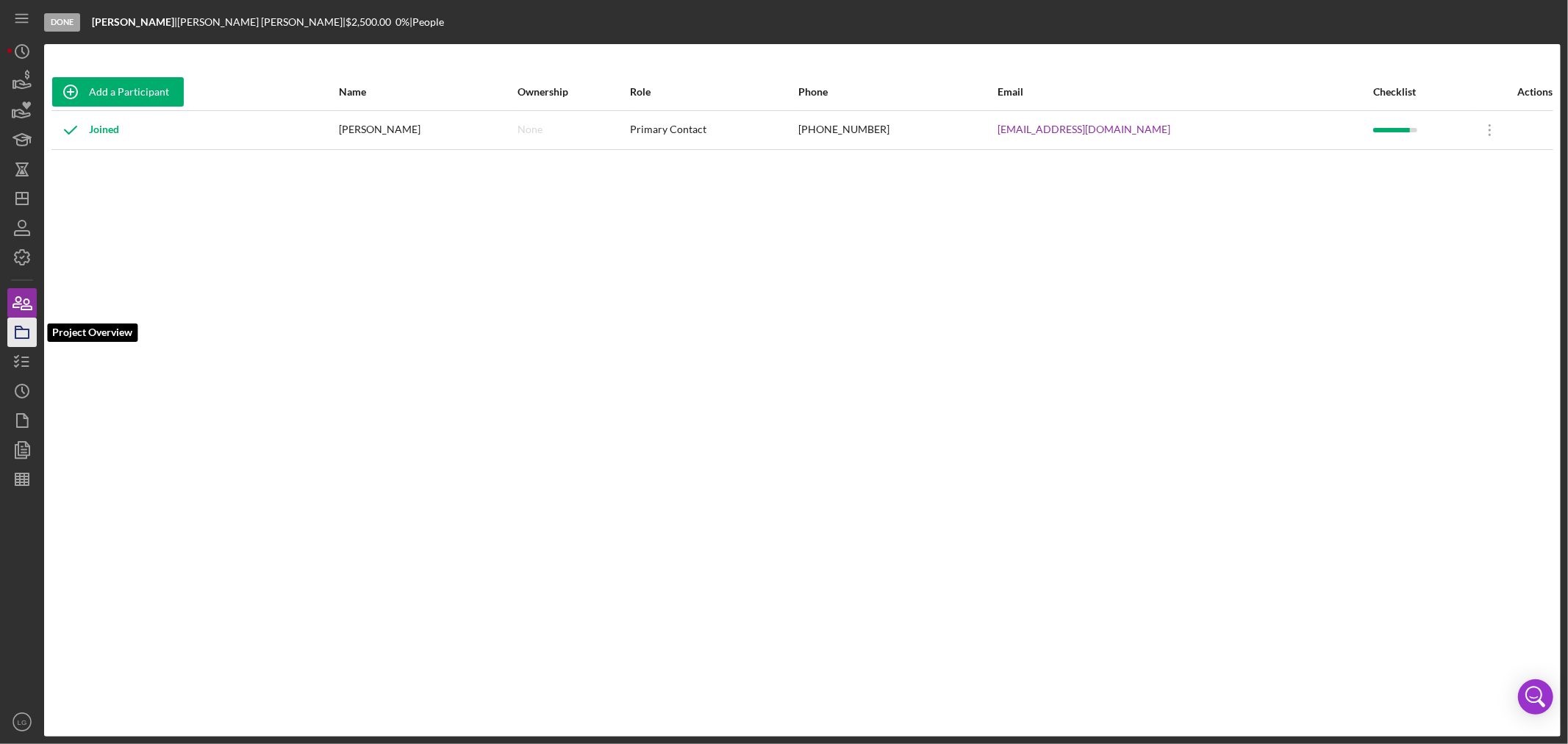
click at [22, 336] on icon "button" at bounding box center [22, 332] width 37 height 37
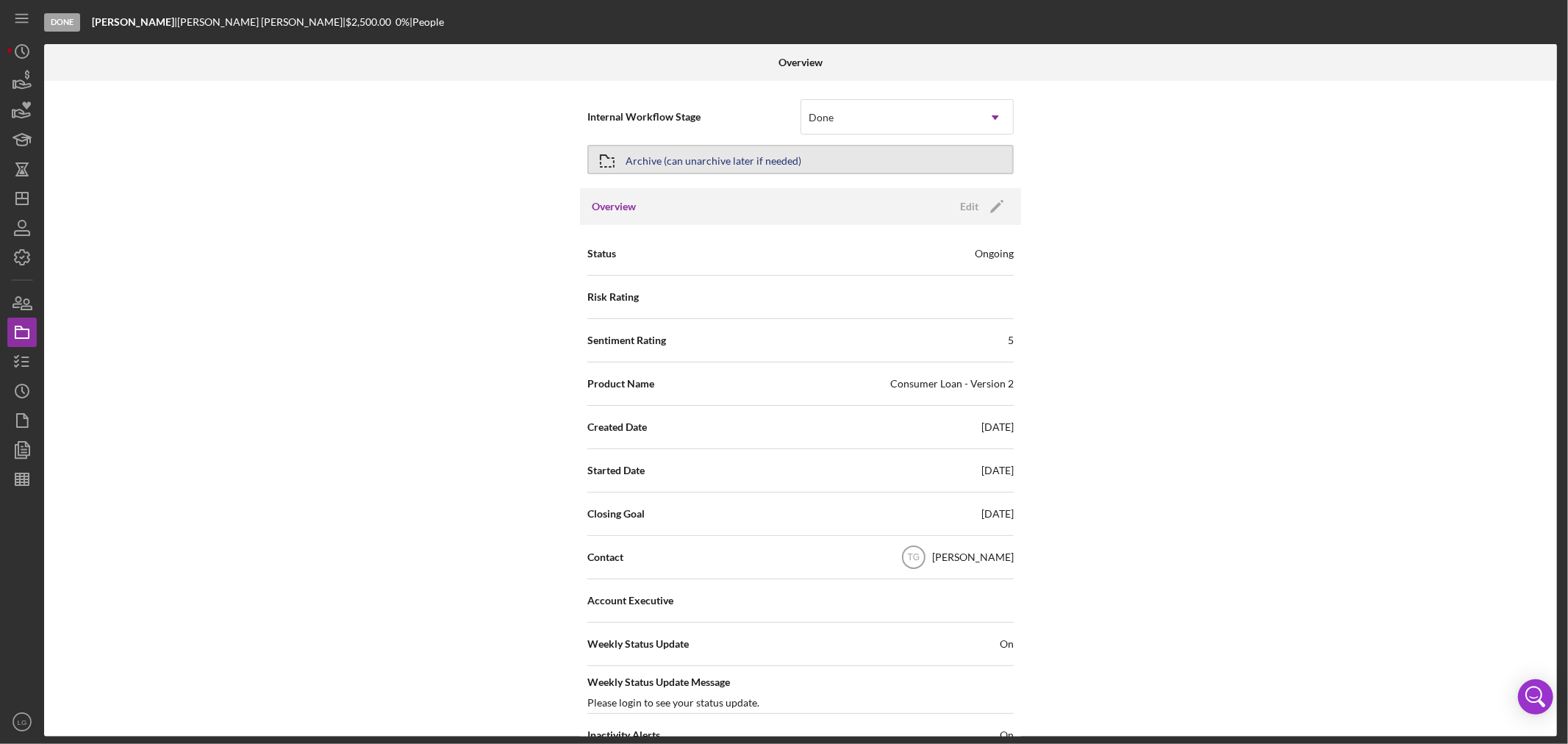
click at [923, 157] on button "Archive (can unarchive later if needed)" at bounding box center [801, 159] width 427 height 29
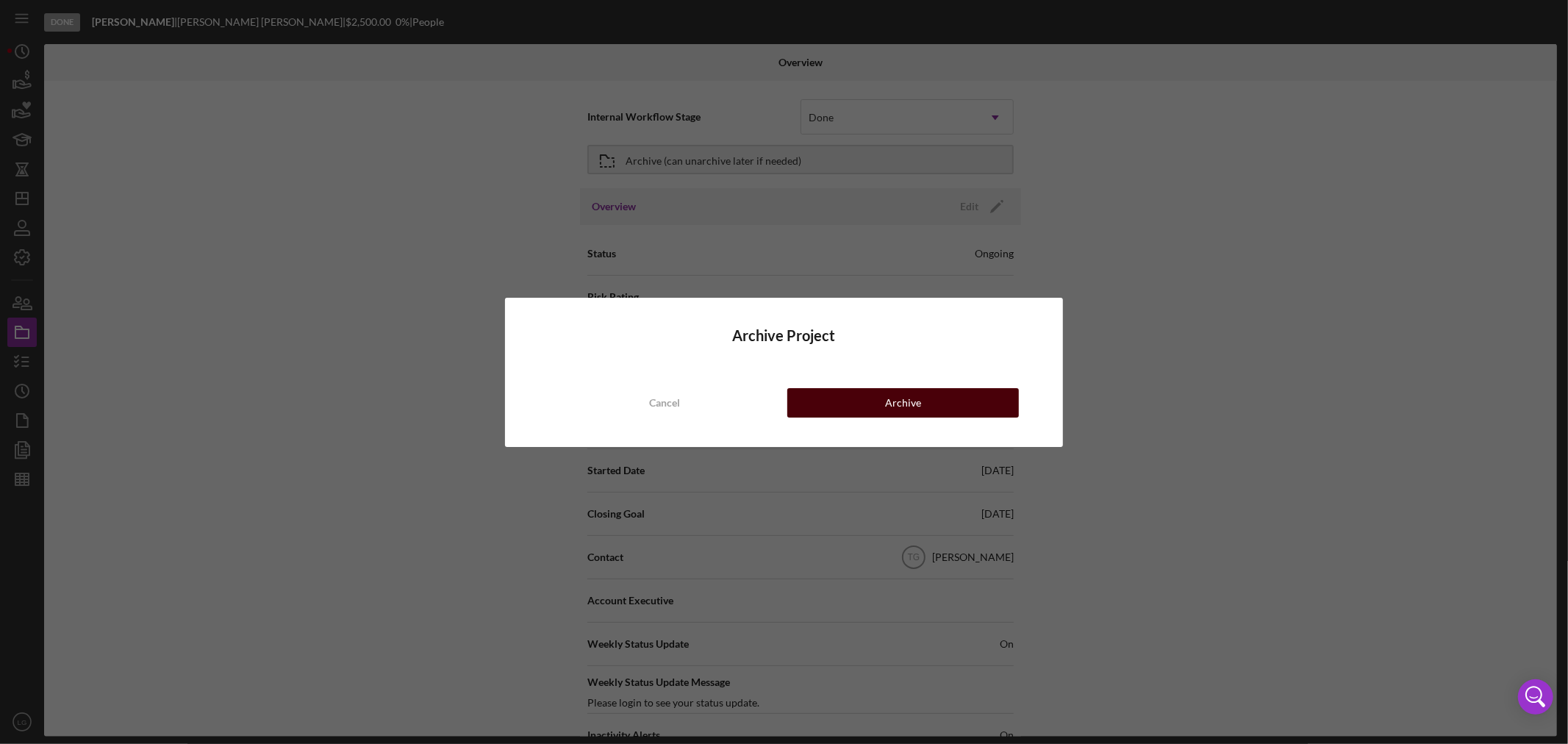
click at [913, 402] on div "Archive" at bounding box center [903, 403] width 36 height 29
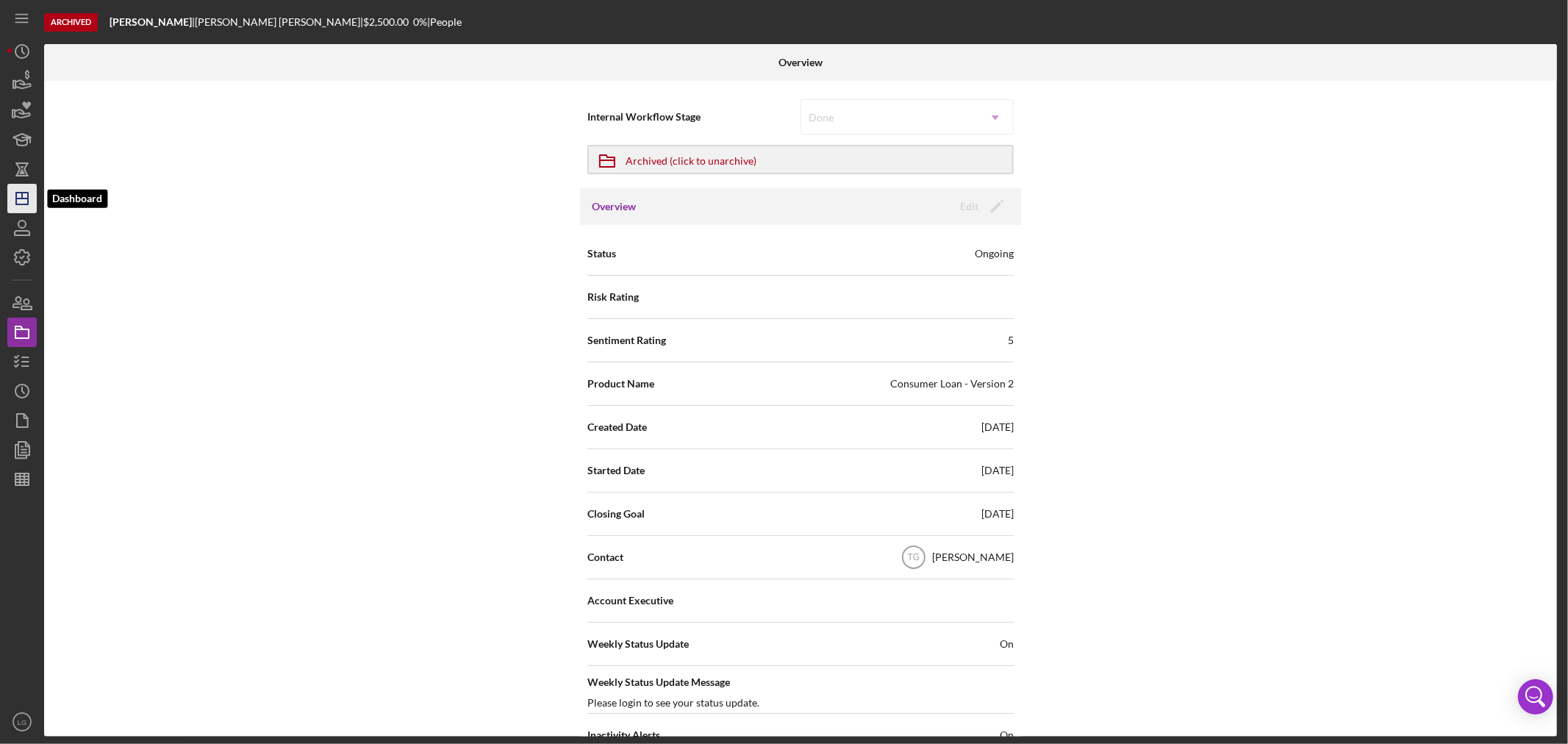
click at [32, 200] on icon "Icon/Dashboard" at bounding box center [22, 198] width 37 height 37
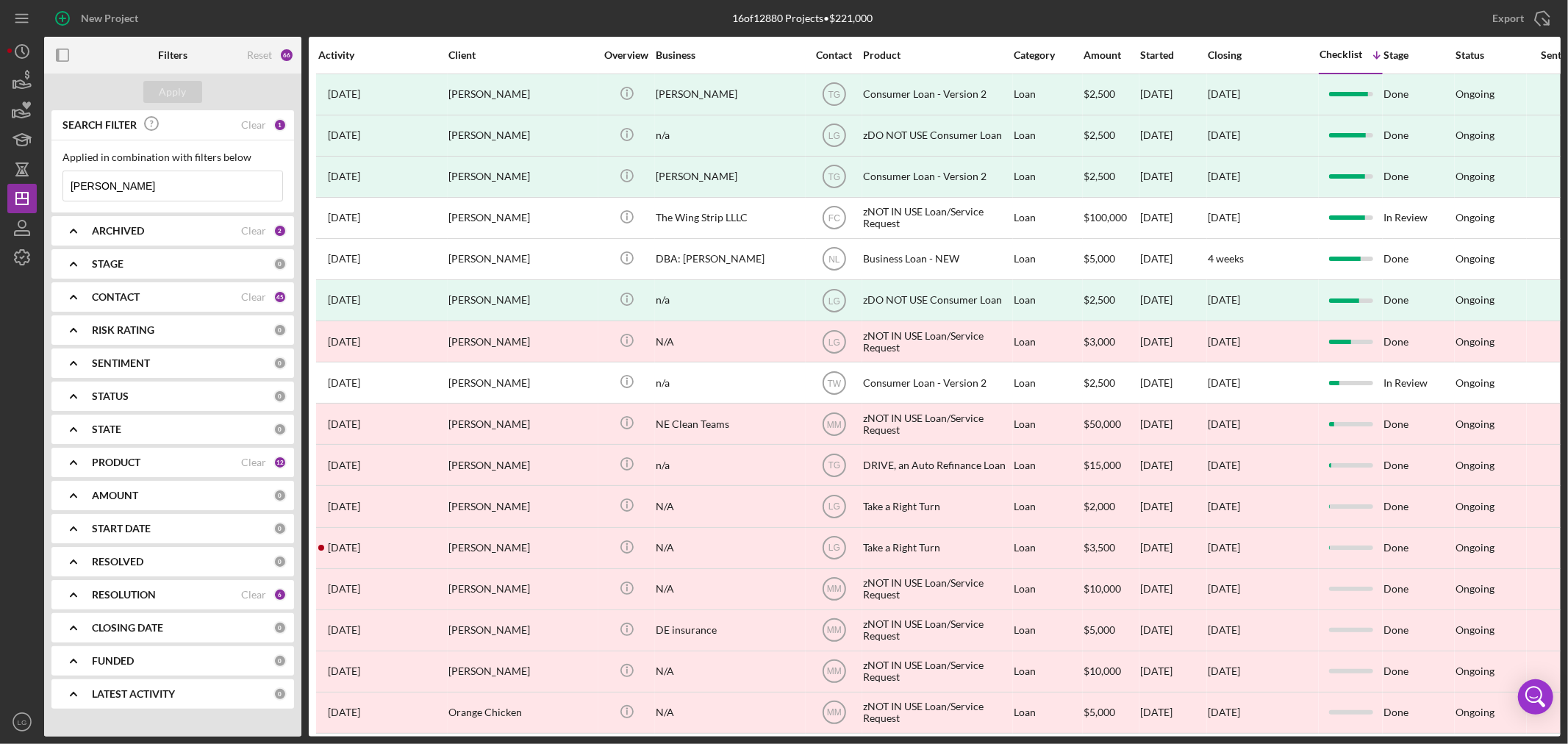
click at [145, 236] on div "ARCHIVED" at bounding box center [166, 231] width 149 height 12
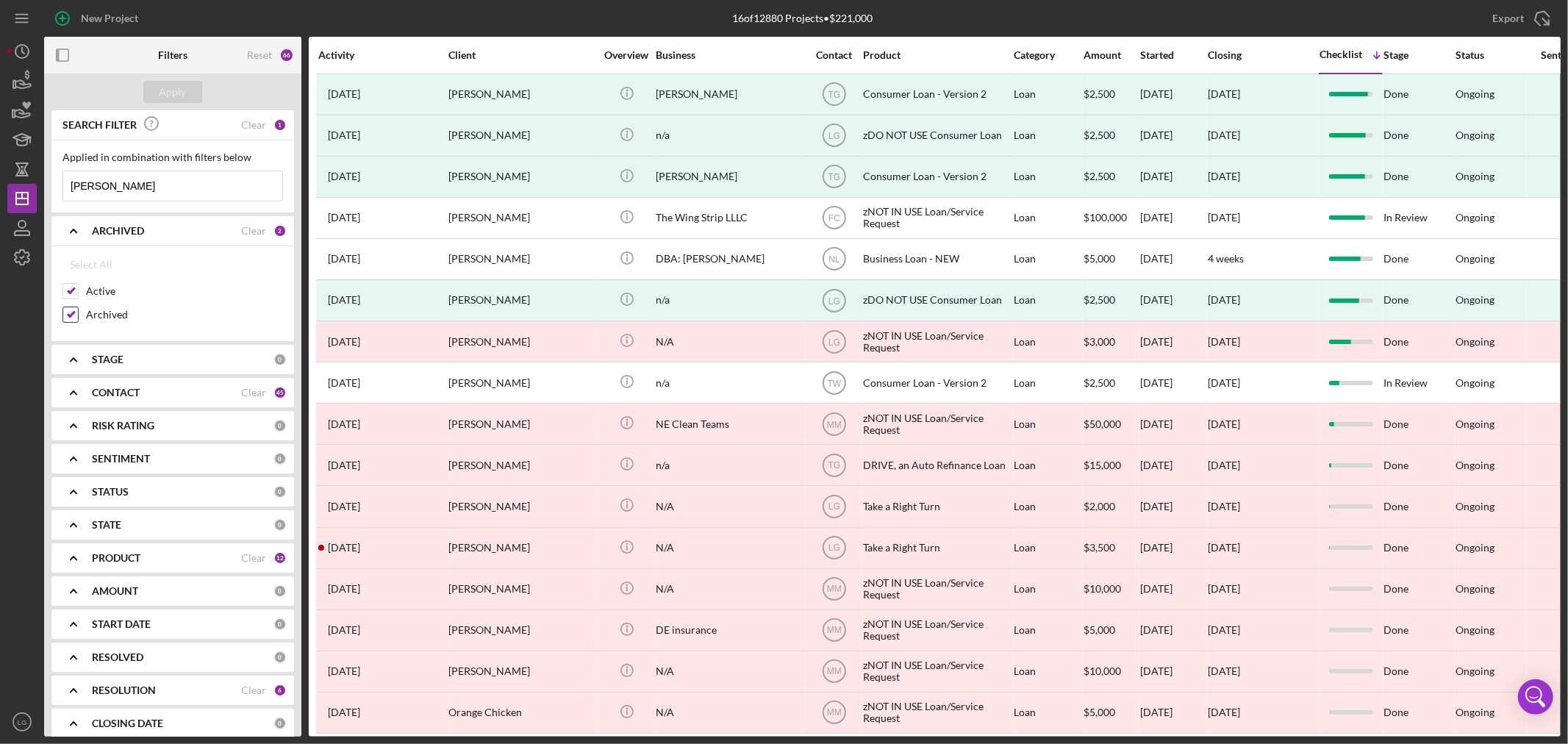
click at [71, 317] on input "Archived" at bounding box center [70, 314] width 15 height 15
checkbox input "false"
drag, startPoint x: 158, startPoint y: 184, endPoint x: -62, endPoint y: 219, distance: 222.8
click at [0, 219] on html "New Project 16 of 12880 Projects • $221,000 [PERSON_NAME] Export Icon/Export Fi…" at bounding box center [784, 372] width 1568 height 744
